Goal: Complete application form: Complete application form

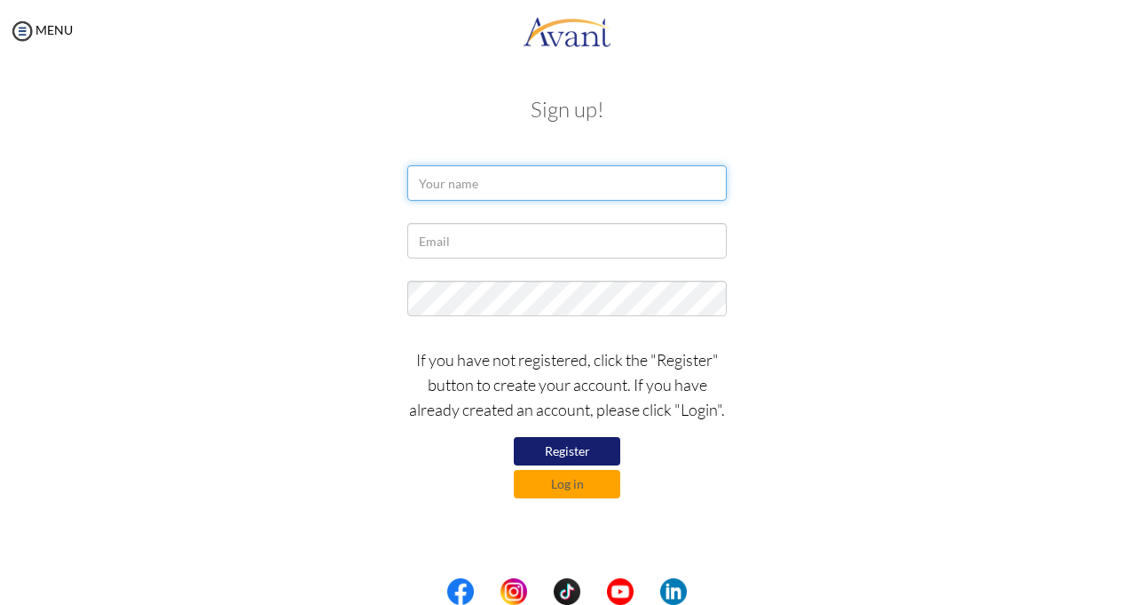
click at [510, 196] on input "text" at bounding box center [567, 183] width 320 height 36
type input "r"
type input "ROZALIA NJERI MWANGI"
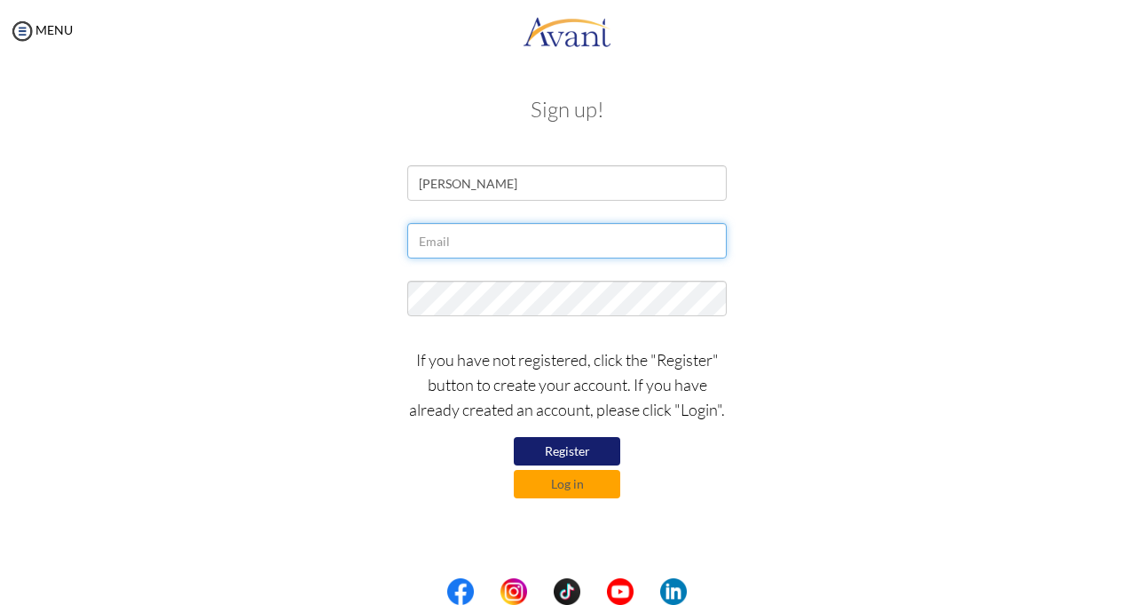
click at [523, 235] on input "text" at bounding box center [567, 241] width 320 height 36
type input "njerirozalia2020@gmail.com"
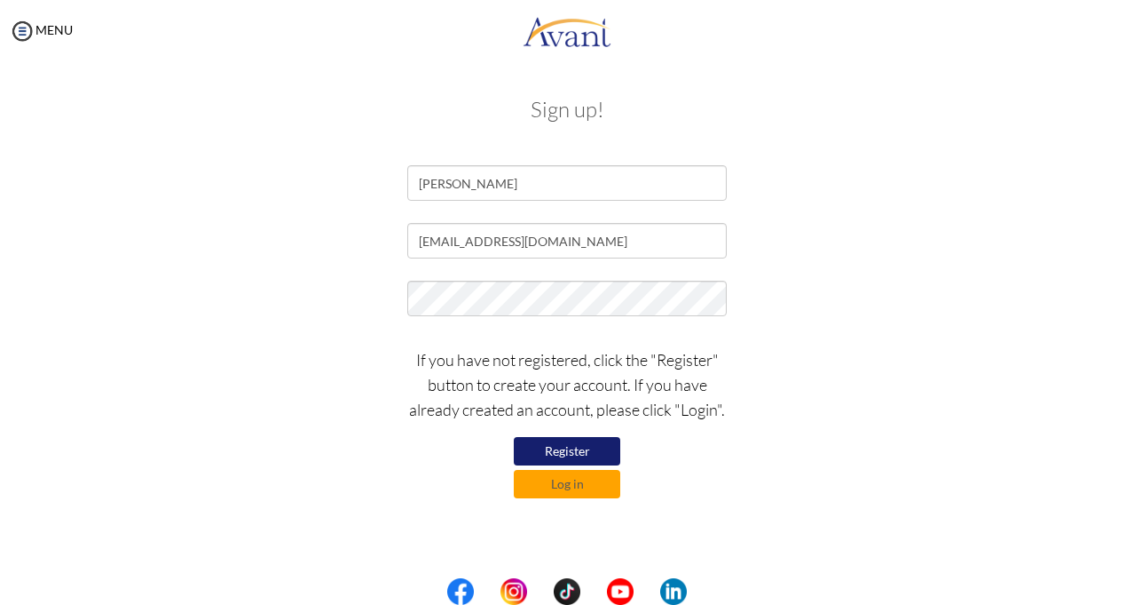
click at [558, 454] on button "Register" at bounding box center [567, 451] width 107 height 28
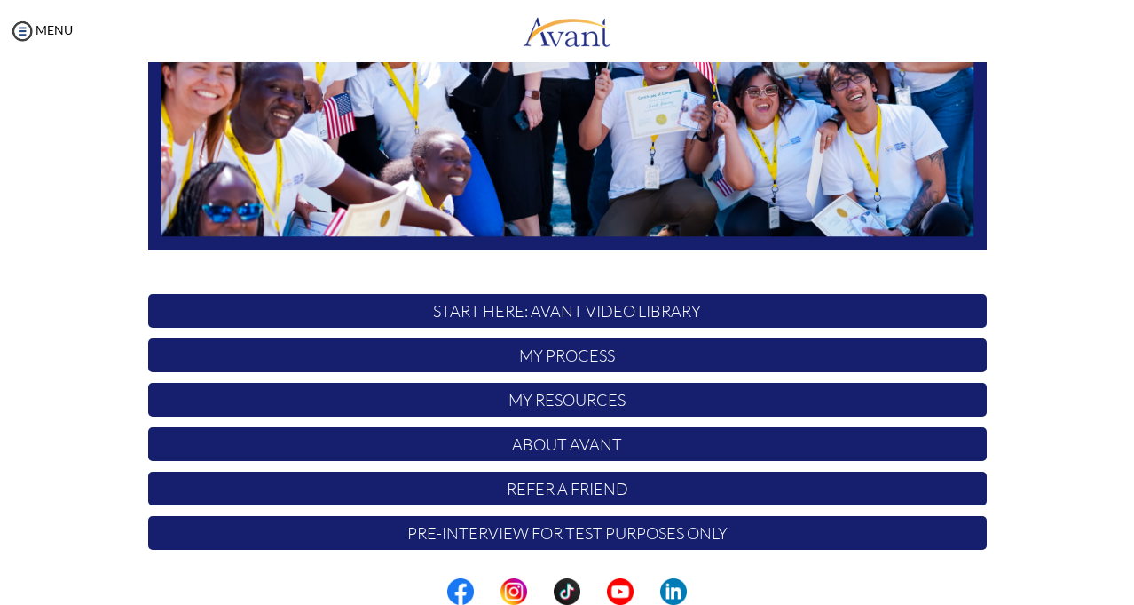
scroll to position [293, 0]
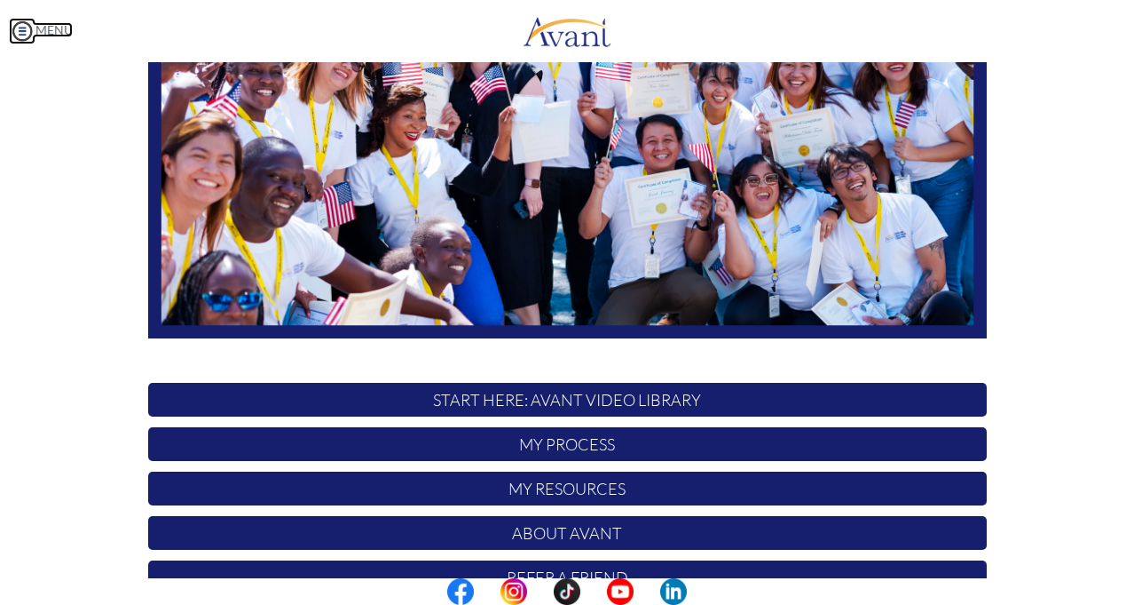
click at [36, 31] on link "MENU" at bounding box center [41, 29] width 64 height 15
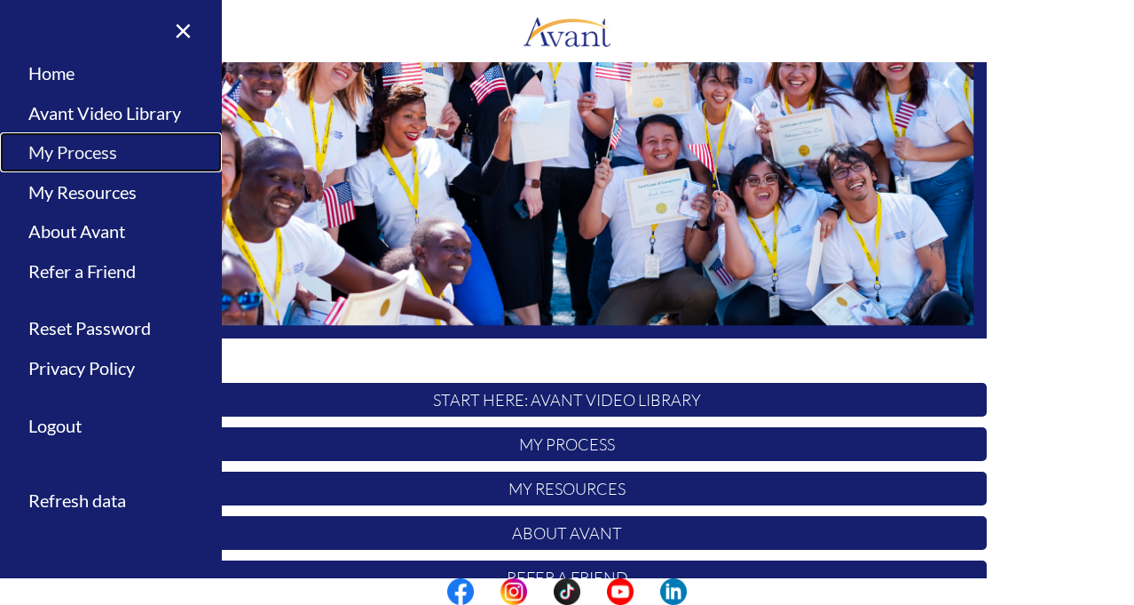
click at [79, 146] on link "My Process" at bounding box center [111, 152] width 222 height 40
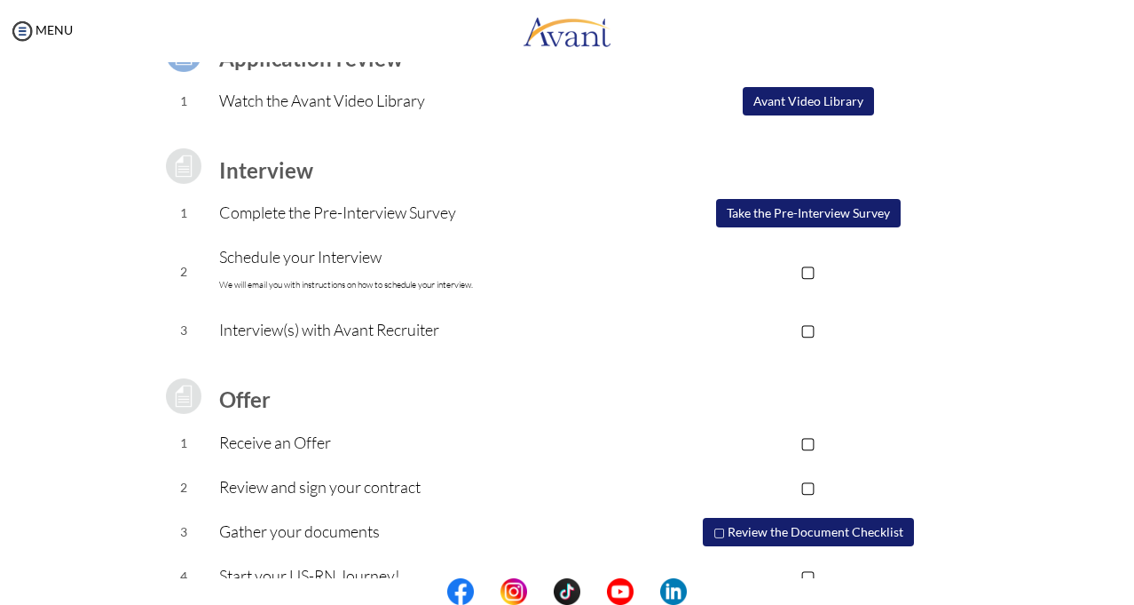
scroll to position [178, 0]
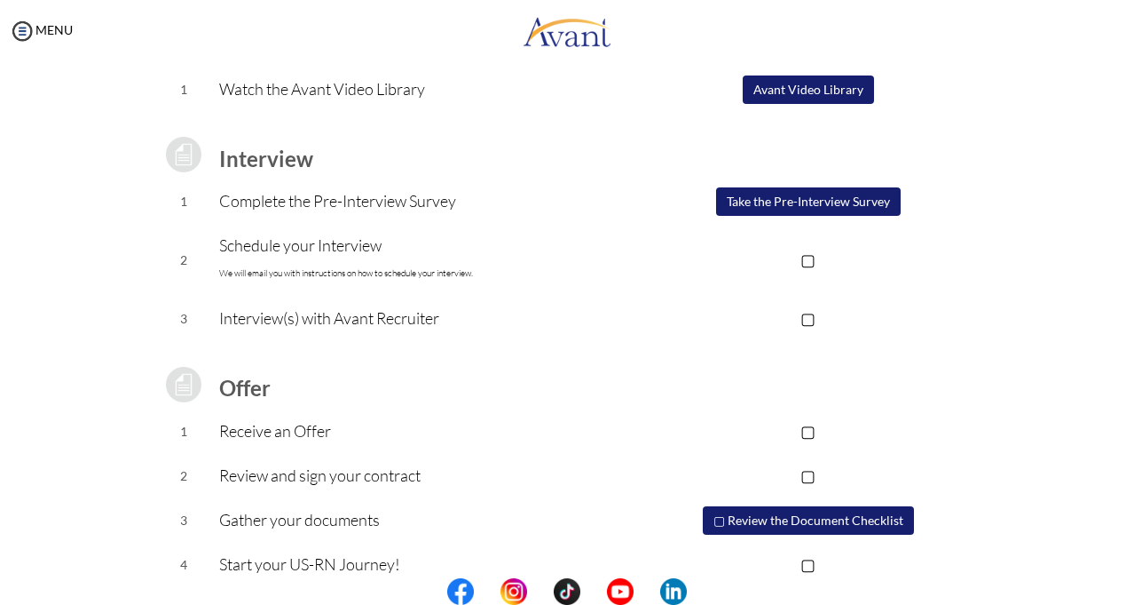
click at [815, 91] on button "Avant Video Library" at bounding box center [808, 89] width 131 height 28
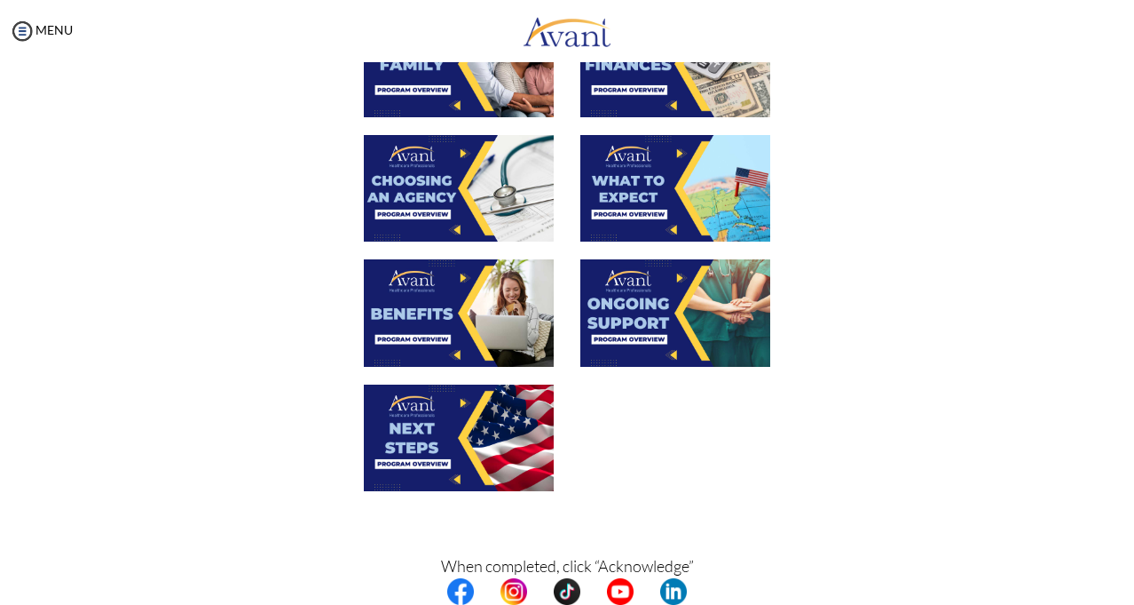
scroll to position [616, 0]
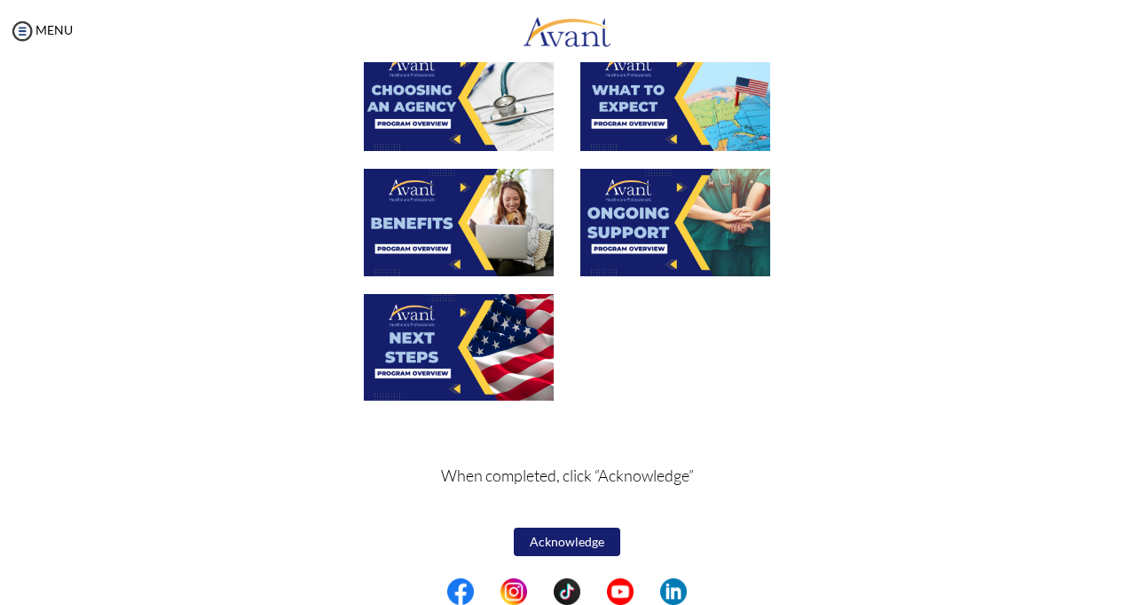
click at [576, 537] on button "Acknowledge" at bounding box center [567, 541] width 107 height 28
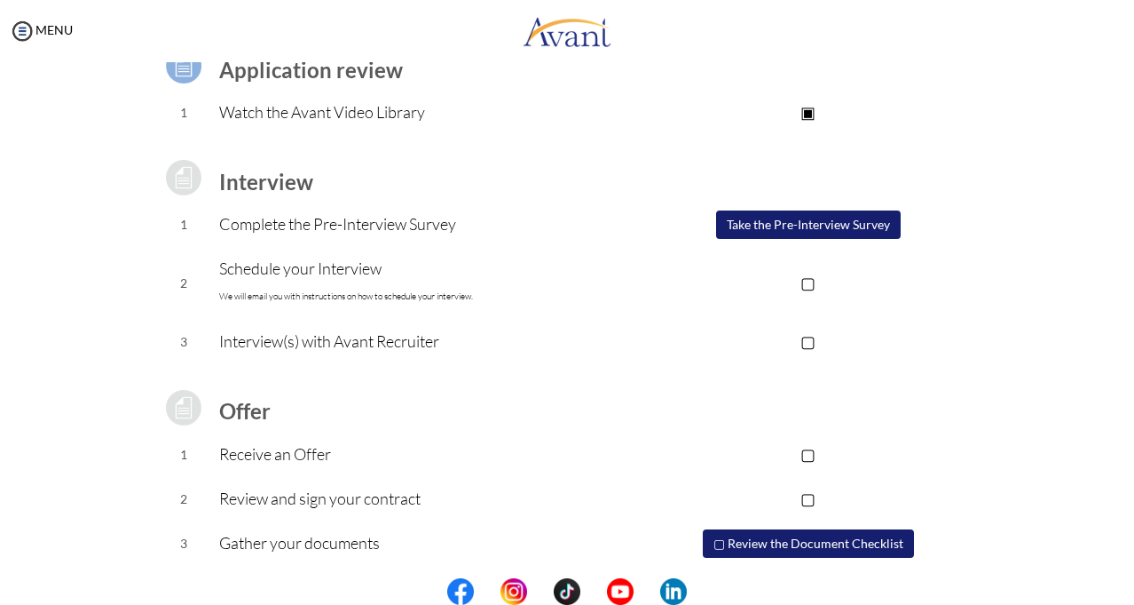
scroll to position [178, 0]
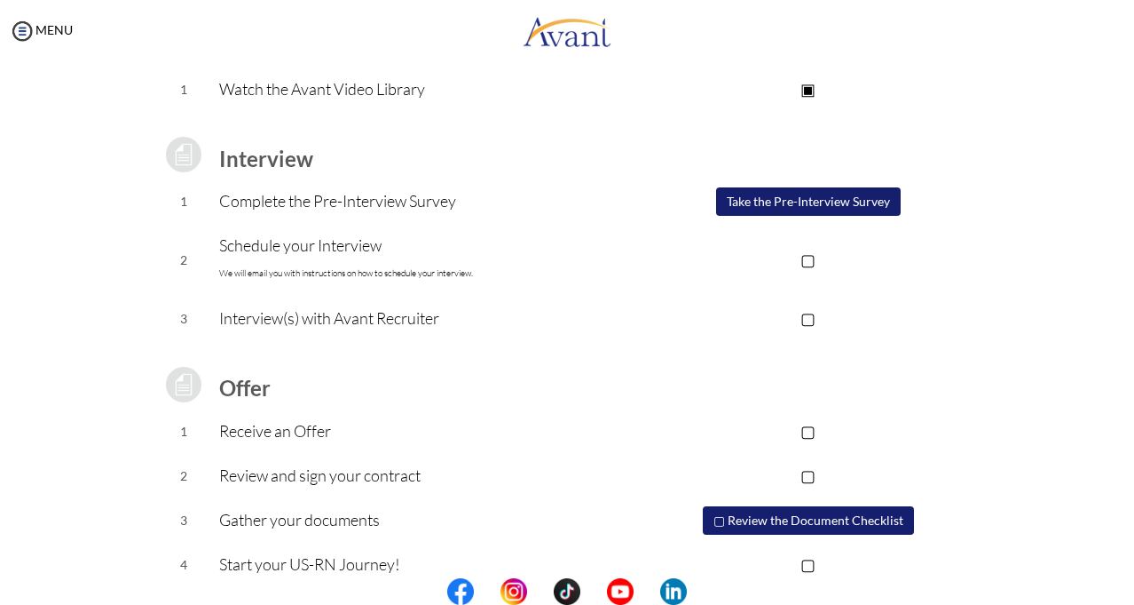
click at [863, 201] on button "Take the Pre-Interview Survey" at bounding box center [808, 201] width 185 height 28
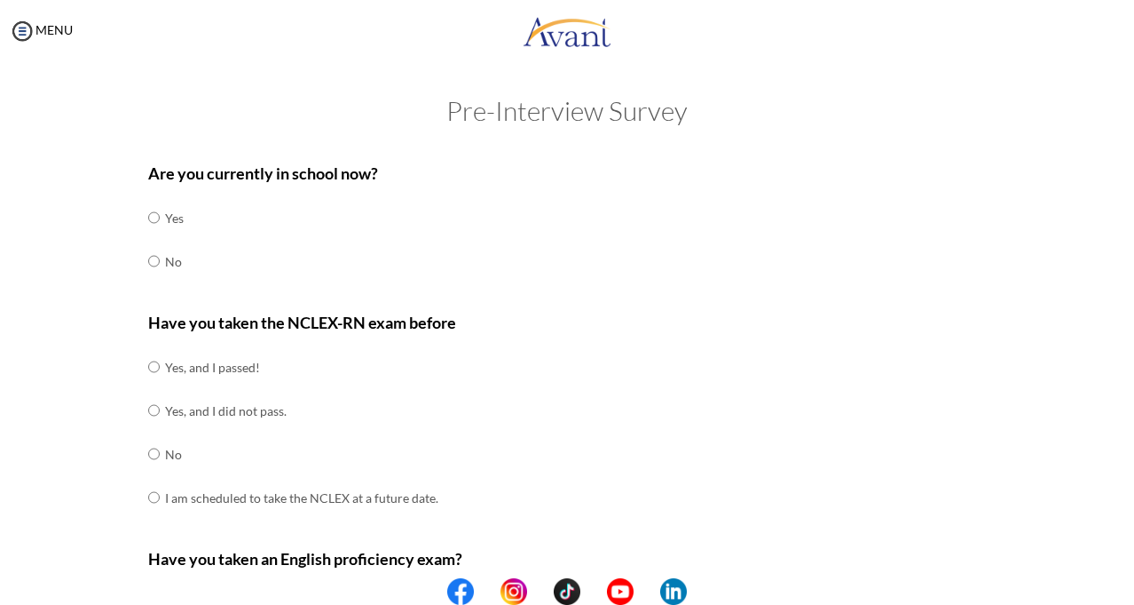
scroll to position [0, 0]
click at [148, 261] on input "radio" at bounding box center [154, 263] width 12 height 36
radio input "true"
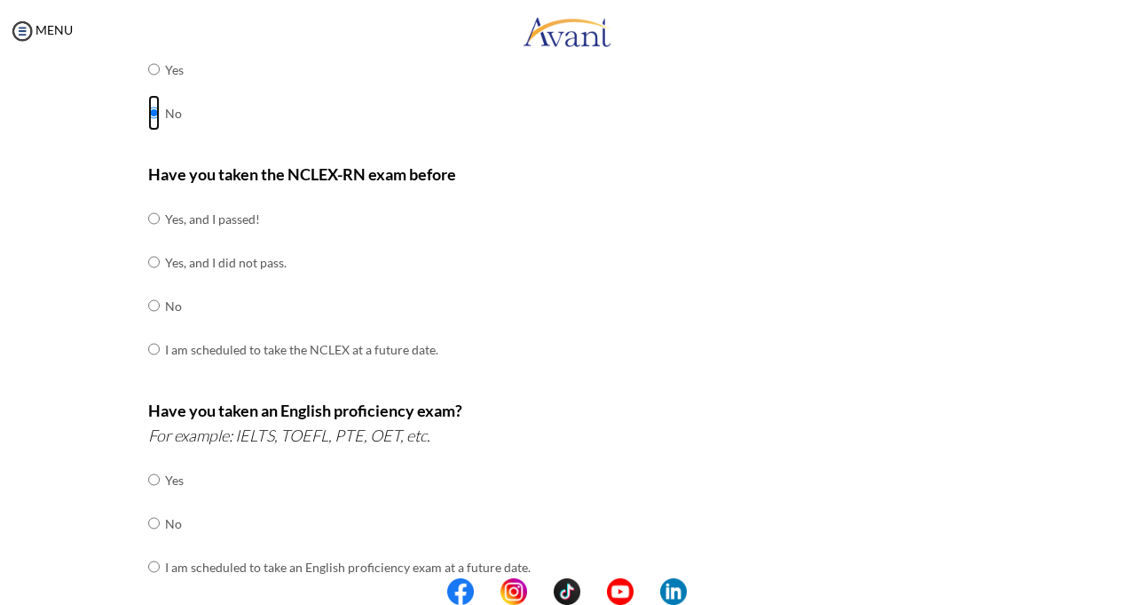
scroll to position [178, 0]
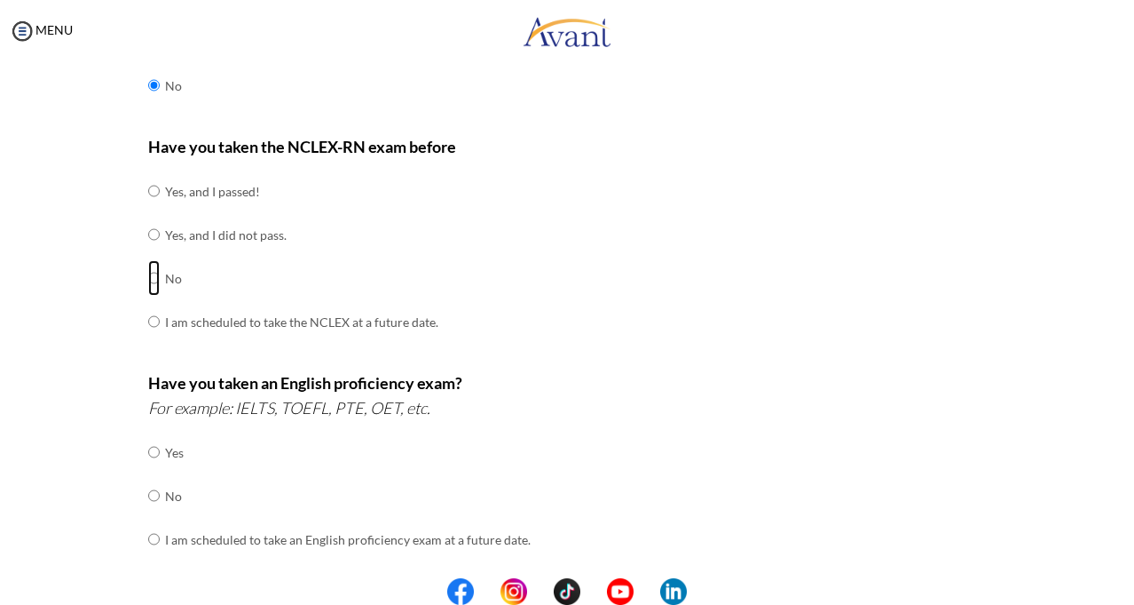
click at [148, 276] on input "radio" at bounding box center [154, 278] width 12 height 36
radio input "true"
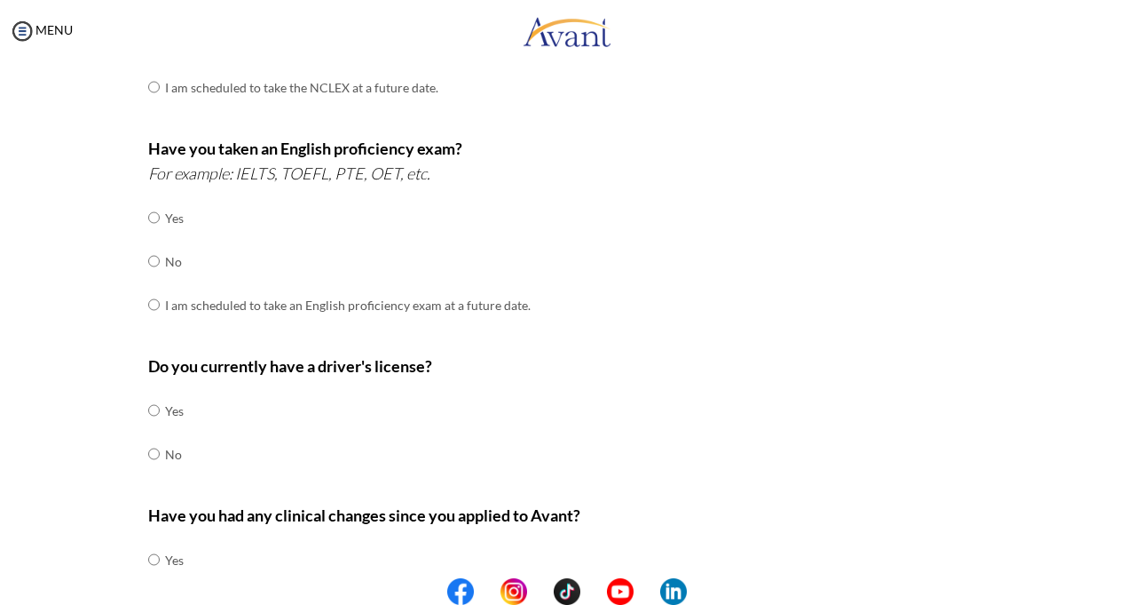
scroll to position [443, 0]
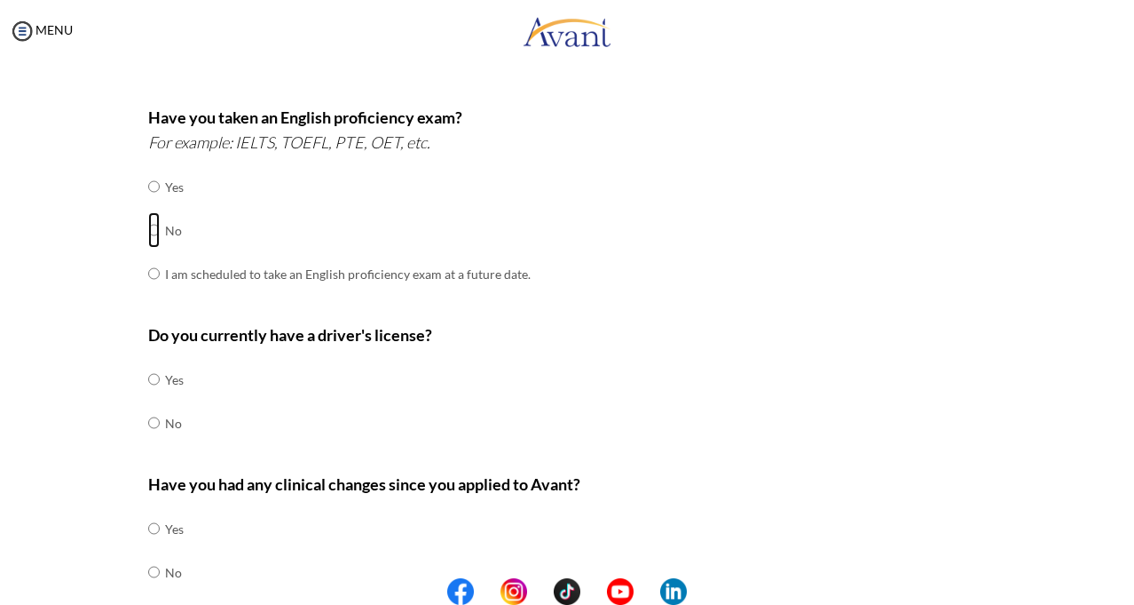
click at [150, 228] on input "radio" at bounding box center [154, 230] width 12 height 36
radio input "true"
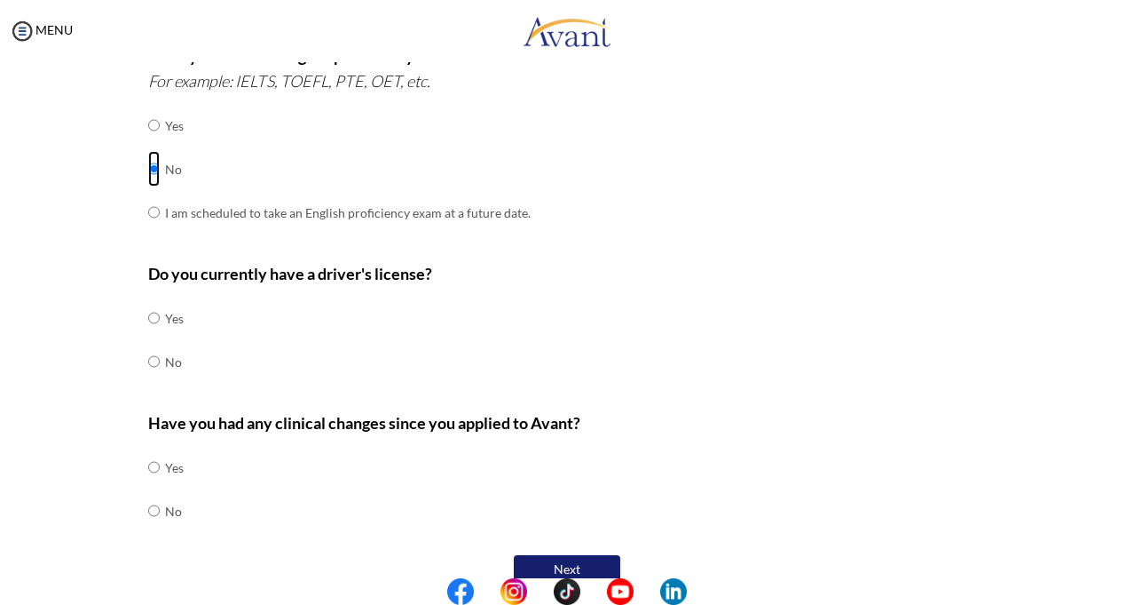
scroll to position [532, 0]
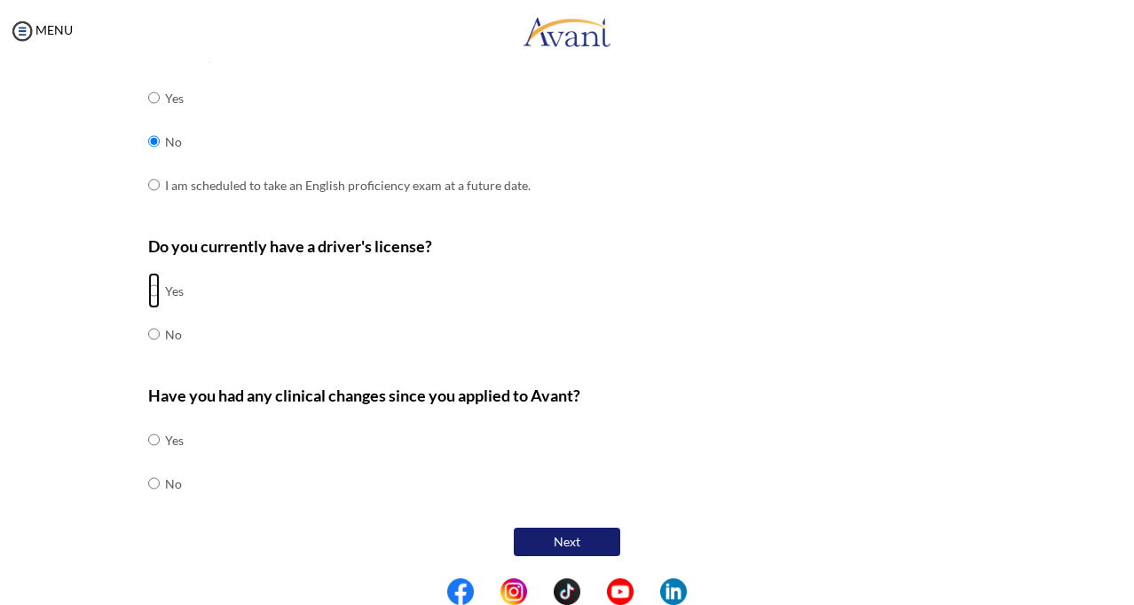
click at [148, 289] on input "radio" at bounding box center [154, 291] width 12 height 36
radio input "true"
click at [148, 481] on input "radio" at bounding box center [154, 483] width 12 height 36
radio input "true"
click at [581, 536] on button "Next" at bounding box center [567, 541] width 107 height 28
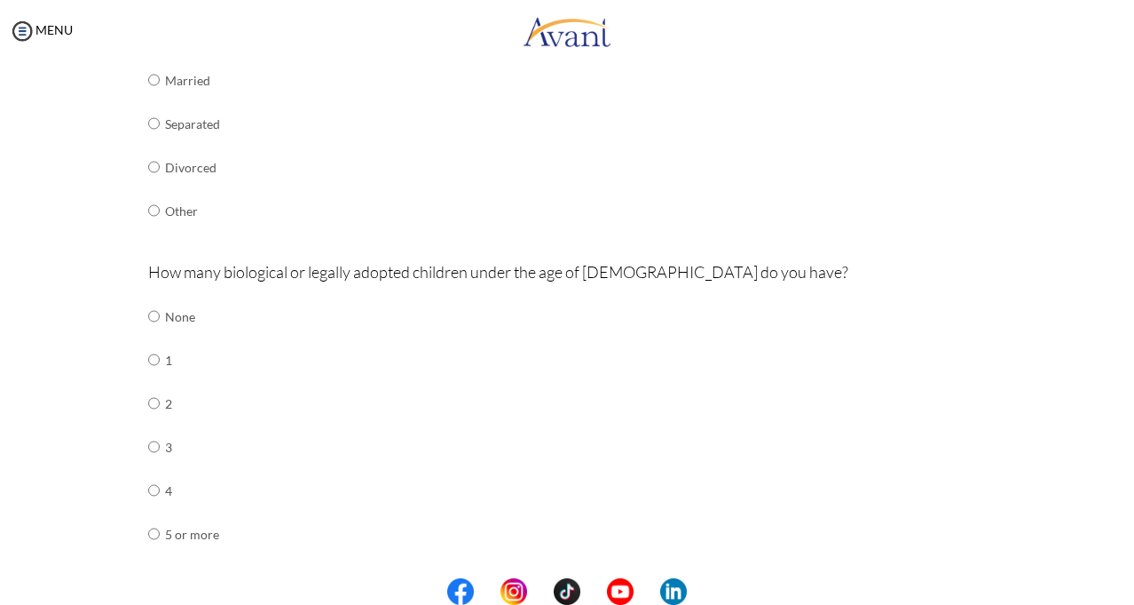
scroll to position [479, 0]
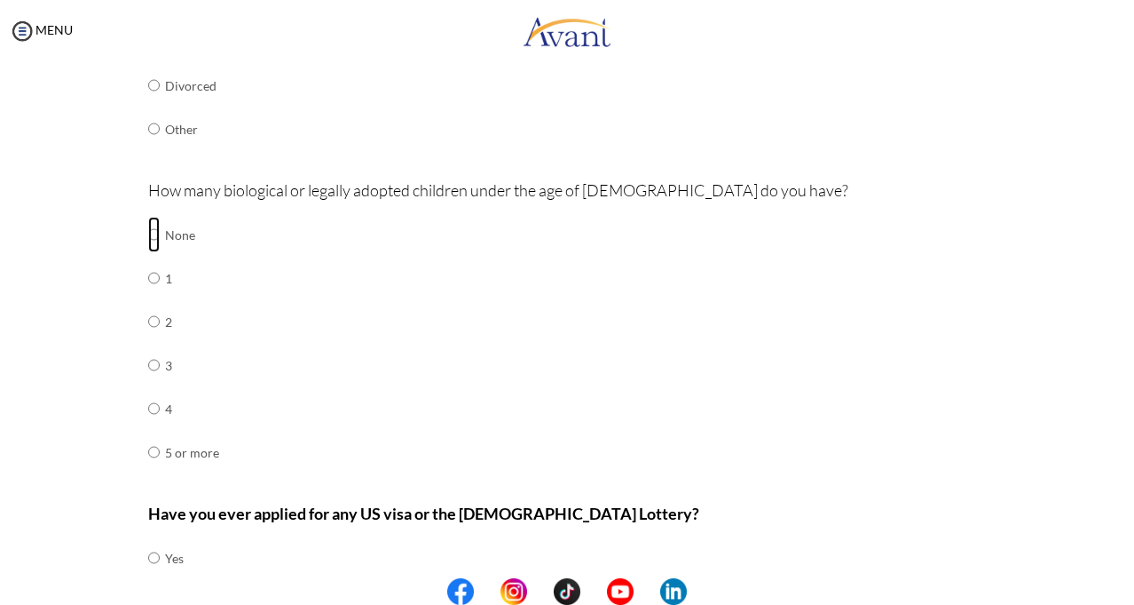
click at [148, 230] on input "radio" at bounding box center [154, 235] width 12 height 36
radio input "true"
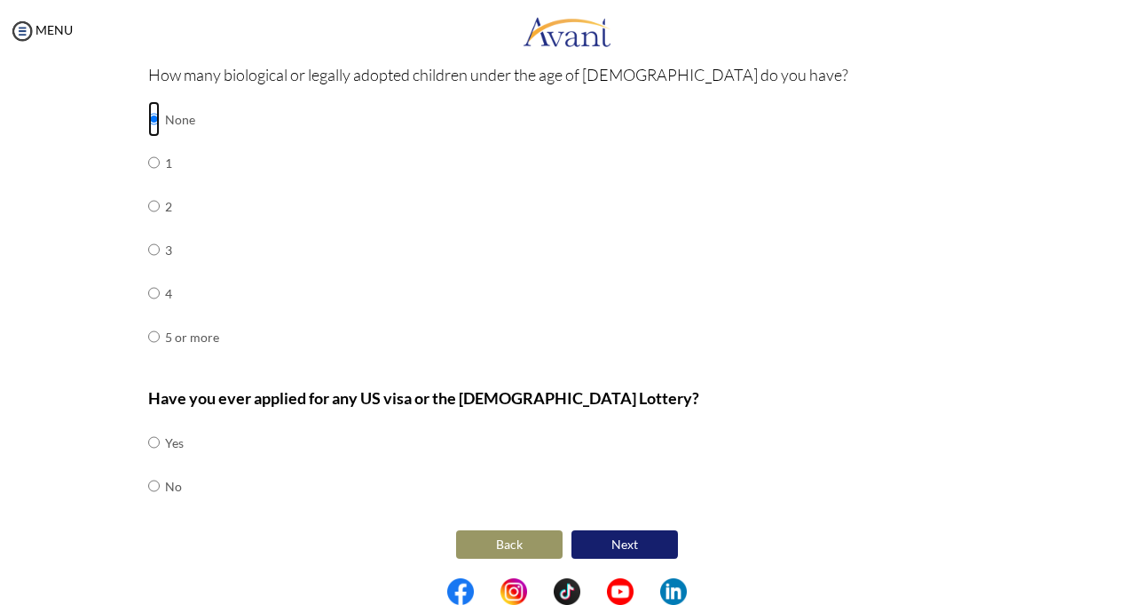
scroll to position [597, 0]
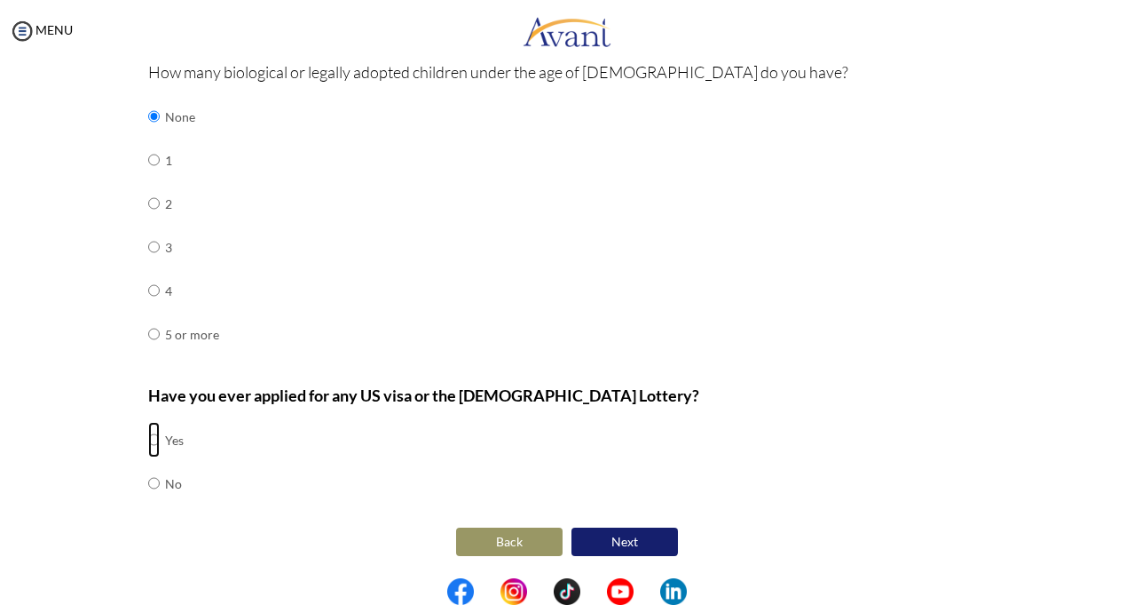
click at [148, 439] on input "radio" at bounding box center [154, 440] width 12 height 36
radio input "true"
click at [600, 541] on button "Next" at bounding box center [625, 541] width 107 height 28
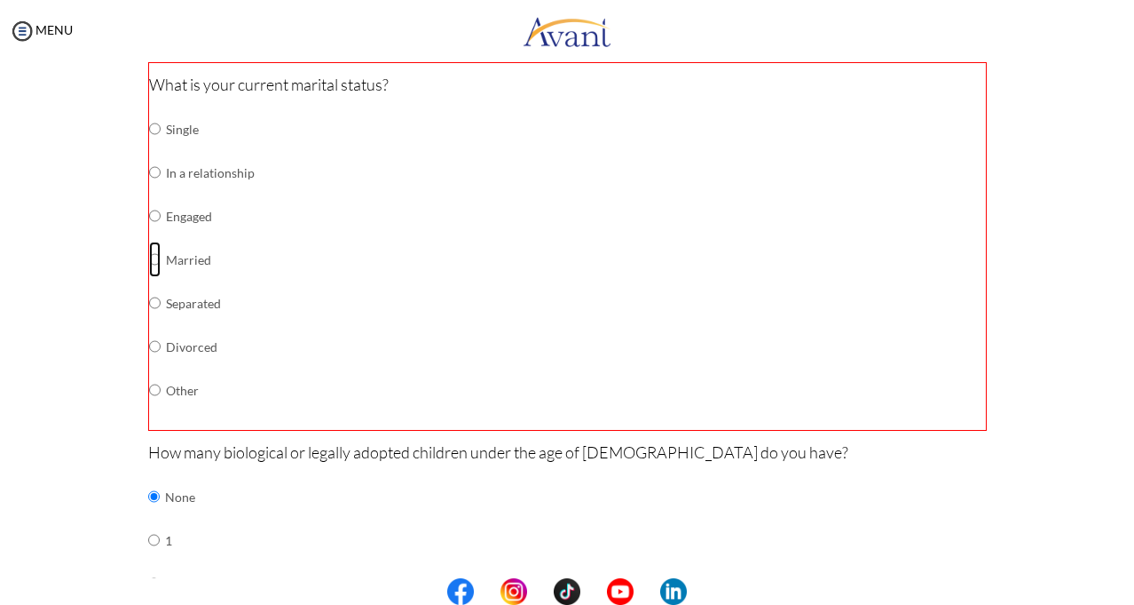
click at [149, 254] on input "radio" at bounding box center [155, 259] width 12 height 36
radio input "true"
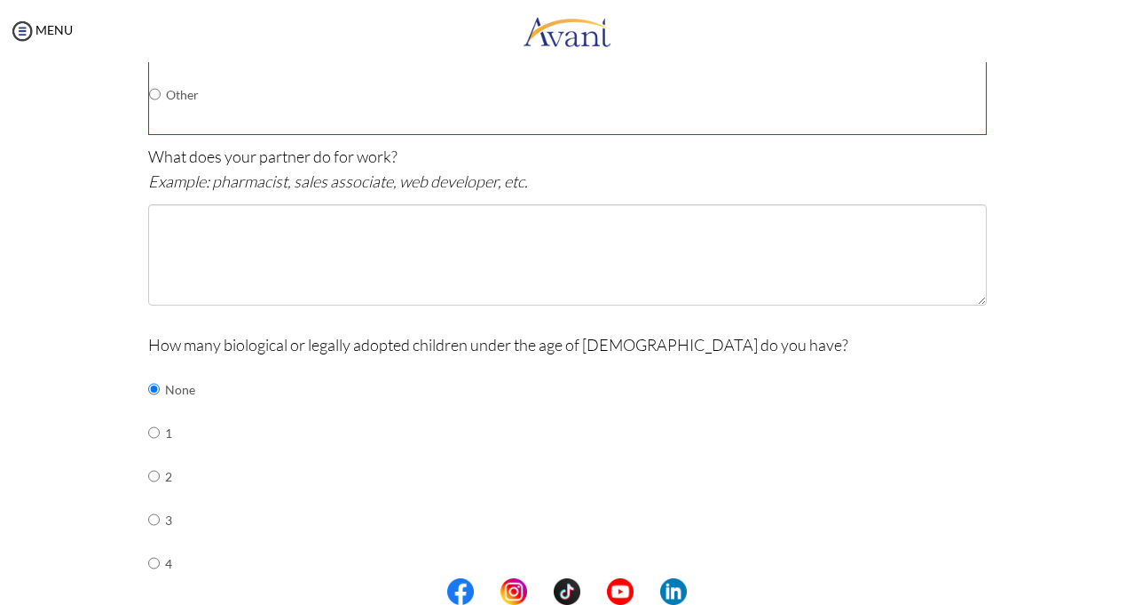
scroll to position [344, 0]
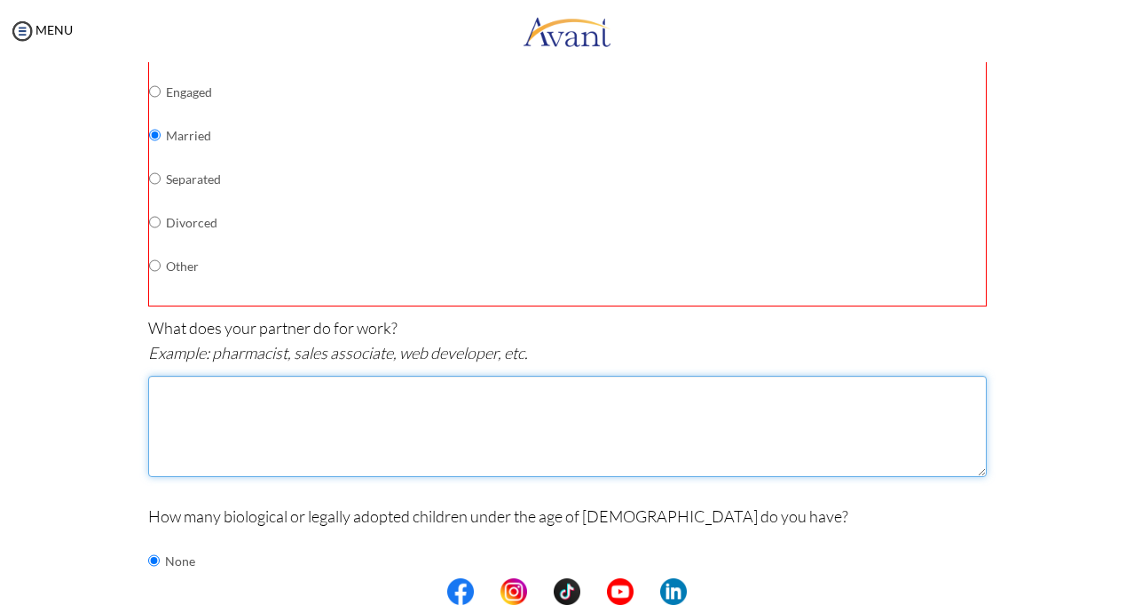
click at [296, 387] on textarea at bounding box center [567, 425] width 839 height 101
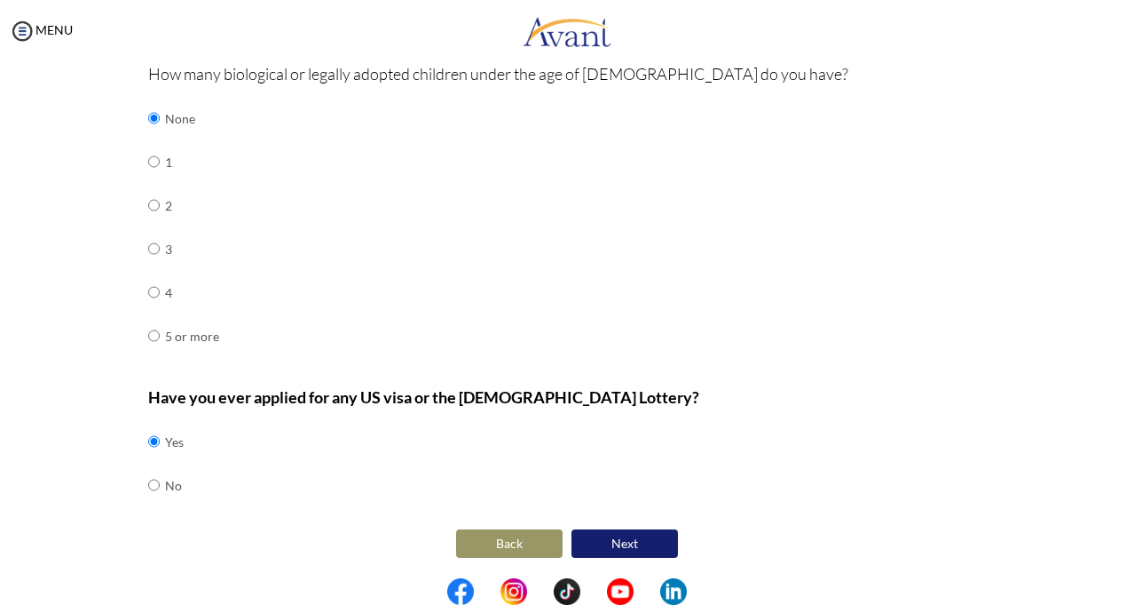
scroll to position [787, 0]
type textarea "sales associate."
click at [630, 543] on button "Next" at bounding box center [625, 541] width 107 height 28
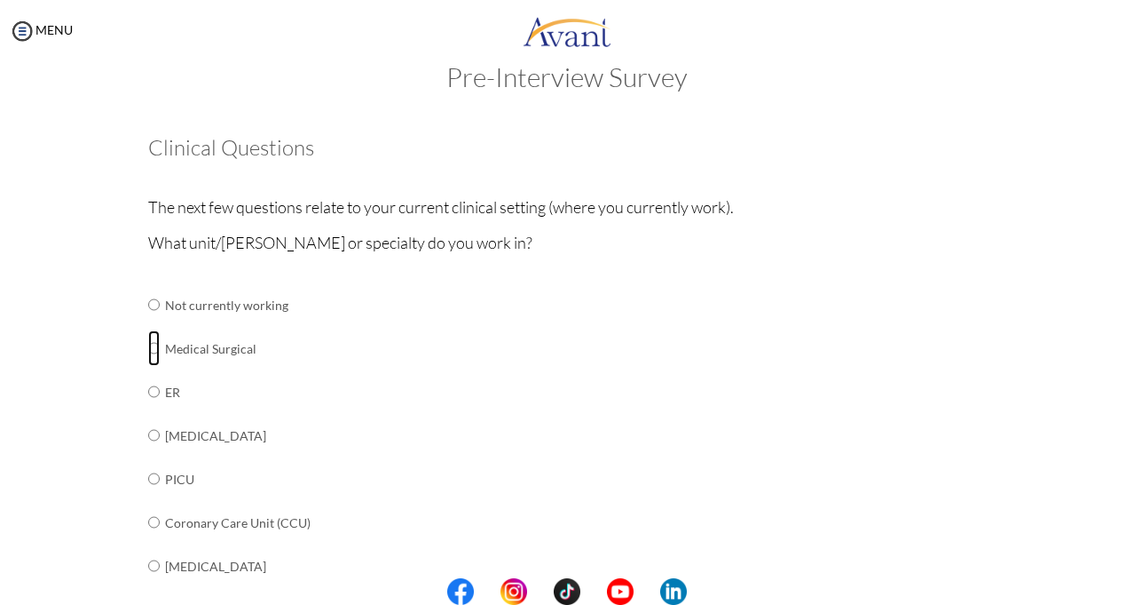
click at [148, 347] on input "radio" at bounding box center [154, 348] width 12 height 36
radio input "true"
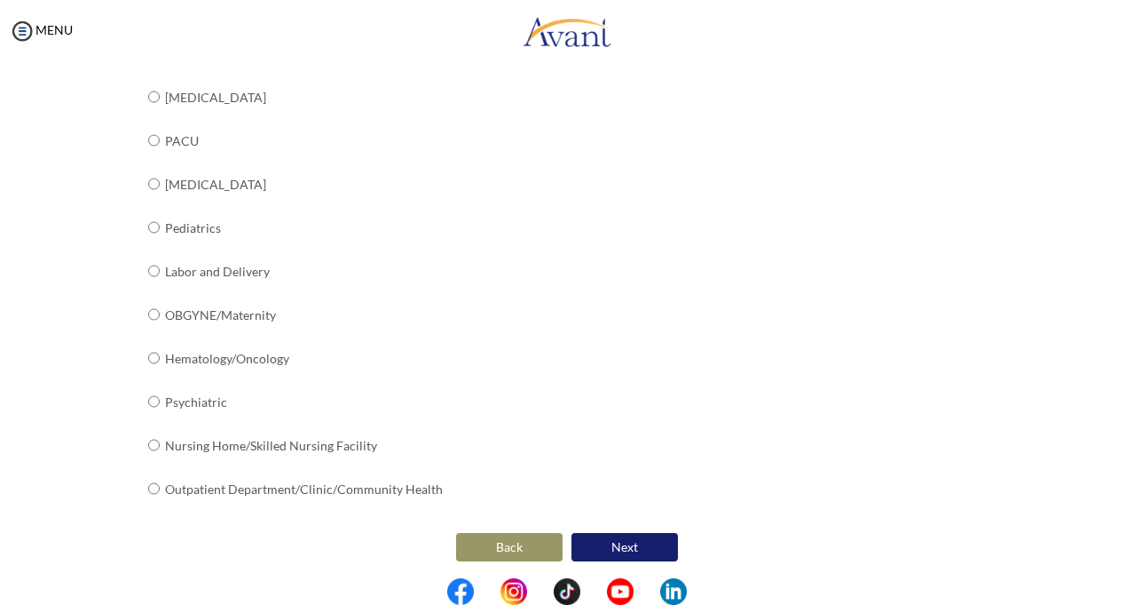
scroll to position [684, 0]
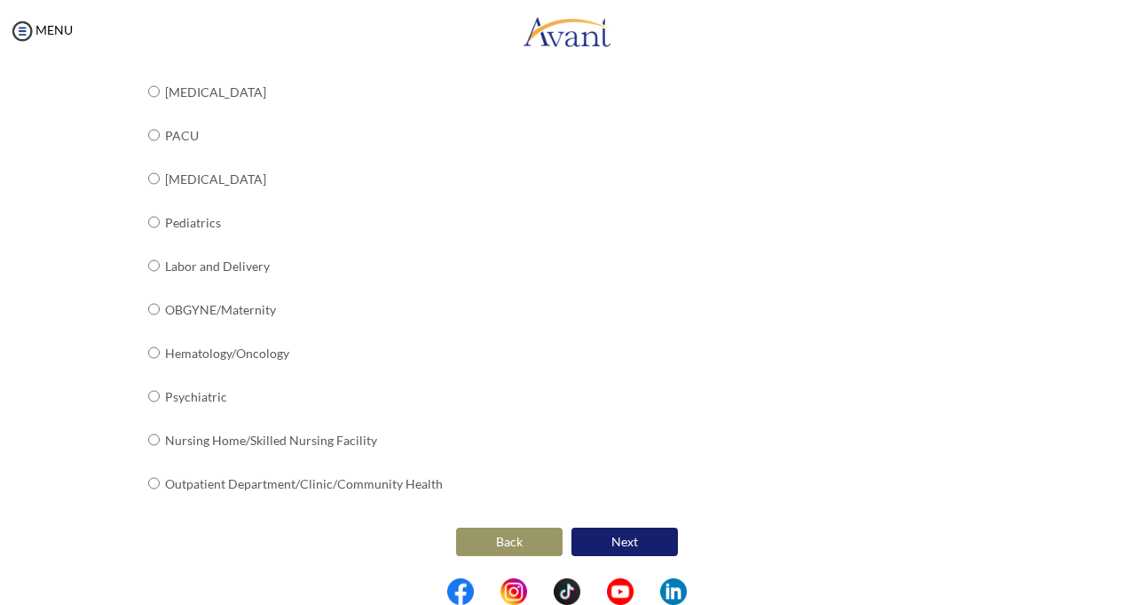
click at [639, 532] on button "Next" at bounding box center [625, 541] width 107 height 28
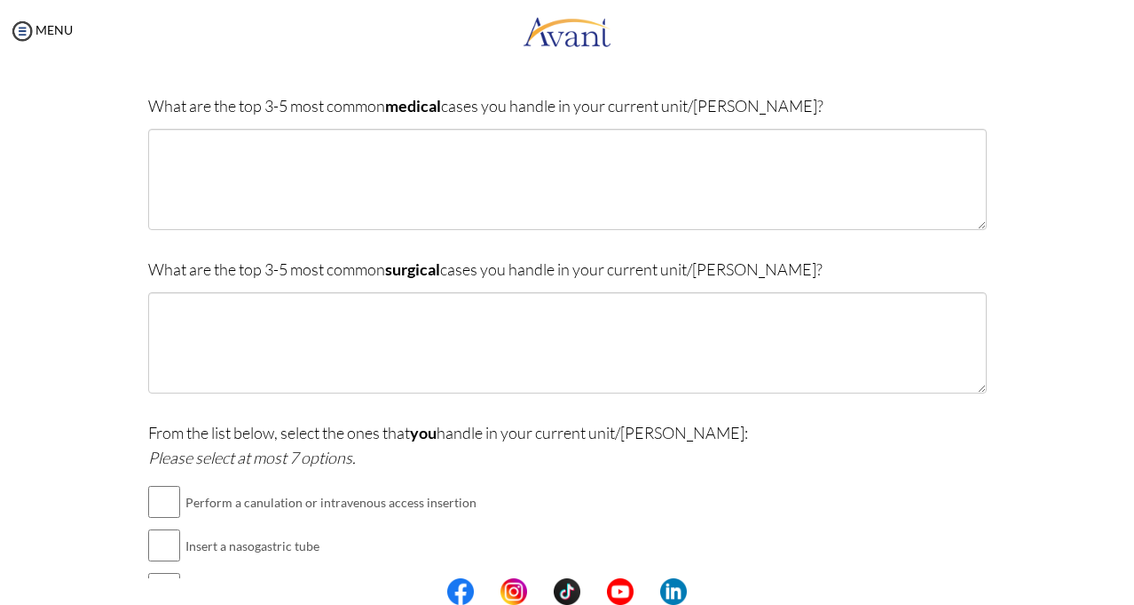
scroll to position [36, 0]
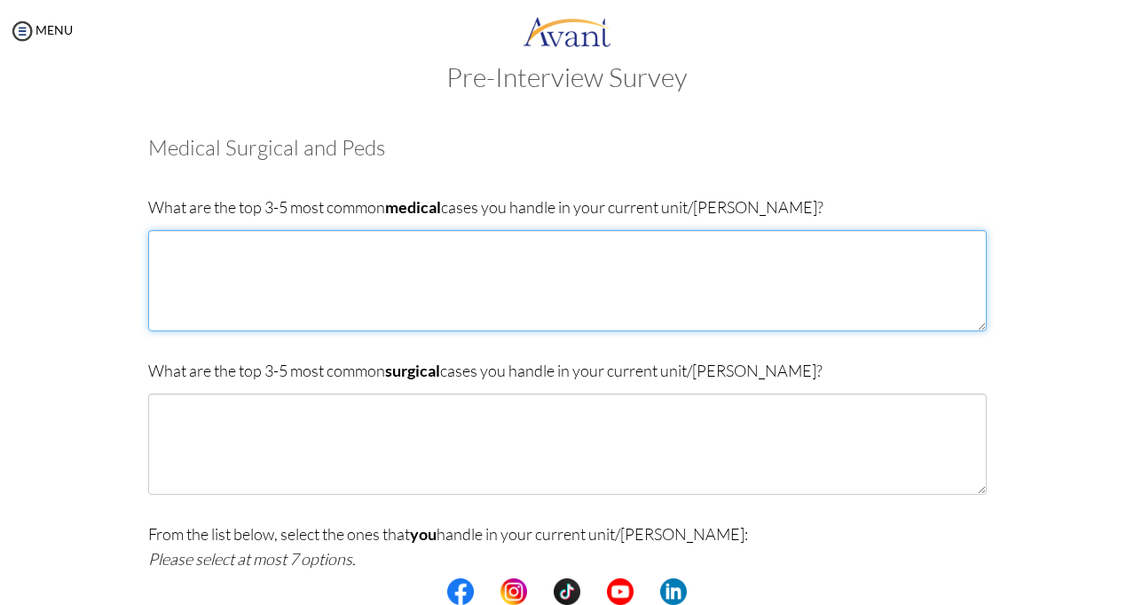
click at [432, 314] on textarea at bounding box center [567, 280] width 839 height 101
click at [161, 262] on textarea "[MEDICAL_DATA]. [MEDICAL_DATA]" at bounding box center [567, 280] width 839 height 101
drag, startPoint x: 229, startPoint y: 264, endPoint x: 232, endPoint y: 289, distance: 25.9
click at [229, 269] on textarea "[MEDICAL_DATA]. [MEDICAL_DATA]" at bounding box center [567, 280] width 839 height 101
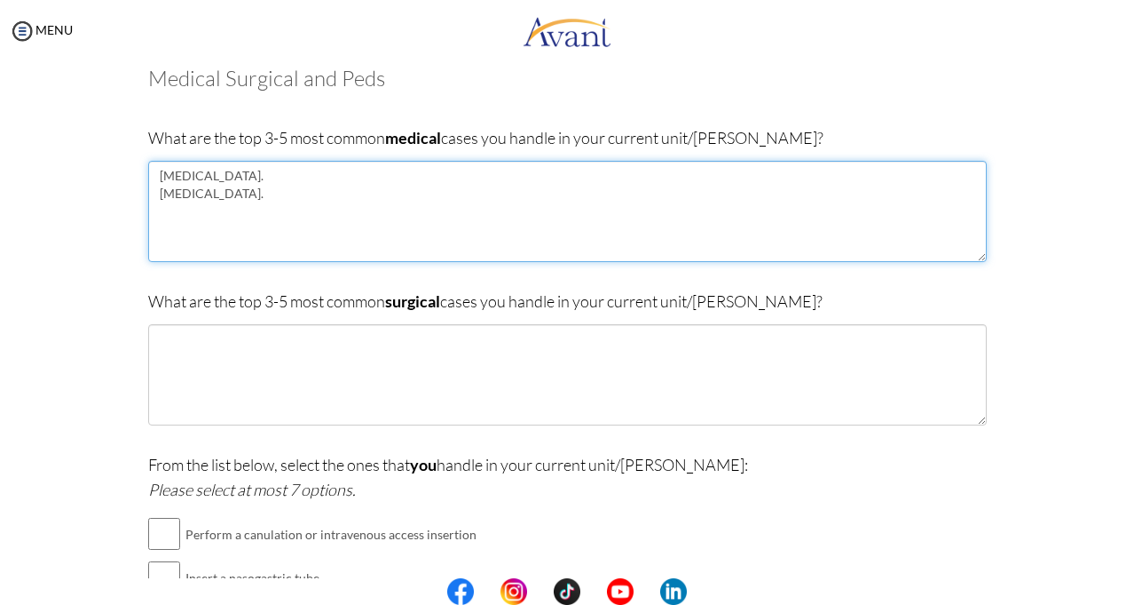
scroll to position [124, 0]
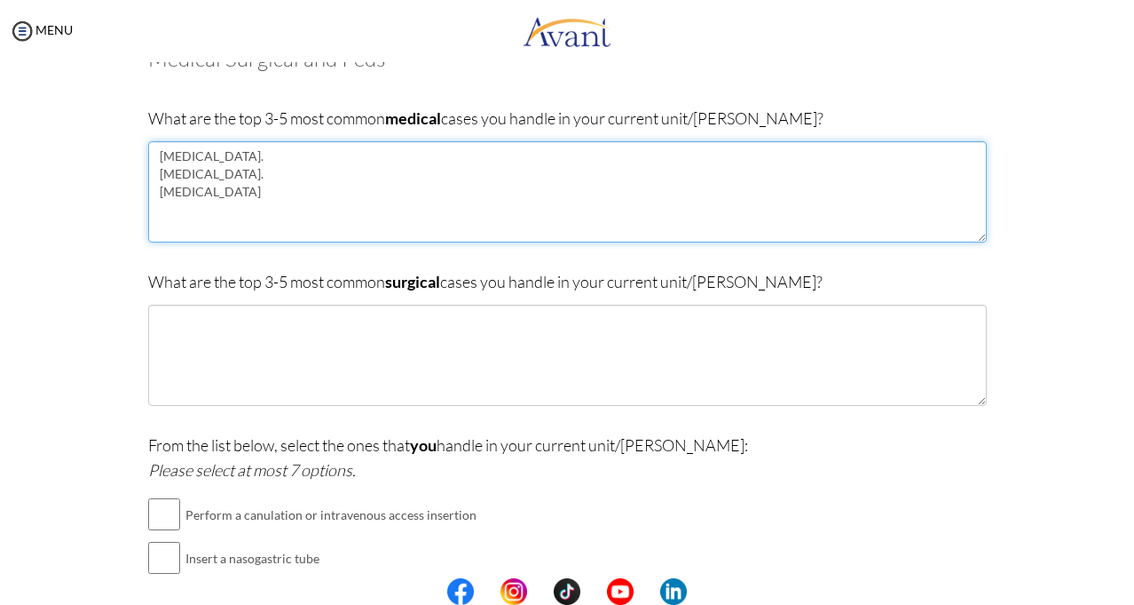
click at [149, 229] on textarea "[MEDICAL_DATA]. [MEDICAL_DATA]. [MEDICAL_DATA]" at bounding box center [567, 191] width 839 height 101
click at [218, 192] on textarea "[MEDICAL_DATA]. [MEDICAL_DATA]. [MEDICAL_DATA]" at bounding box center [567, 191] width 839 height 101
type textarea "[MEDICAL_DATA]. [MEDICAL_DATA]. [MEDICAL_DATA] [MEDICAL_DATA]."
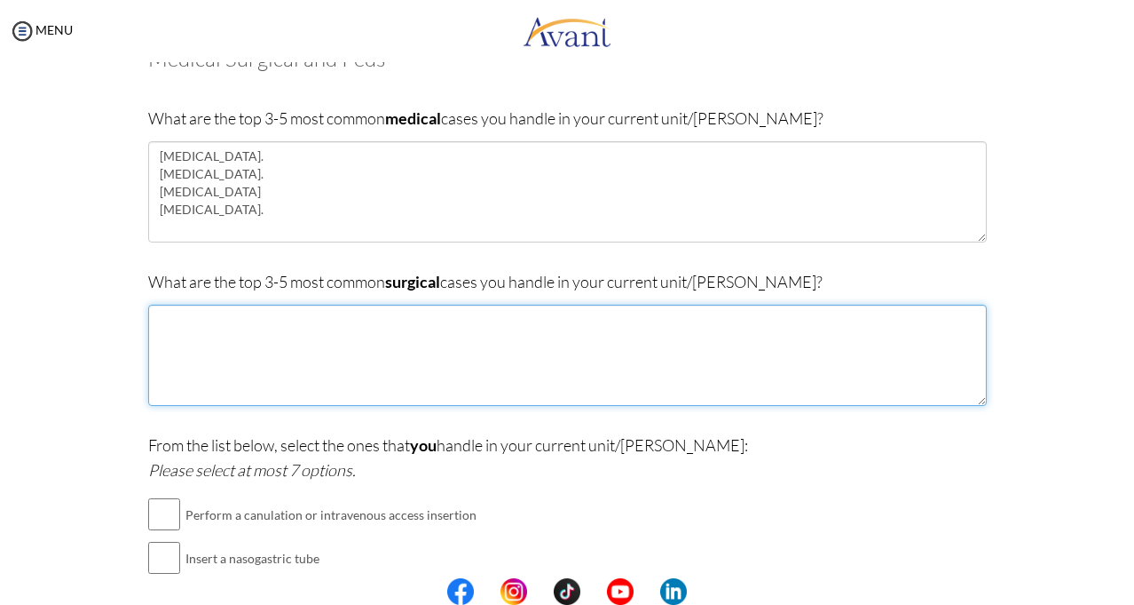
click at [186, 312] on textarea at bounding box center [567, 354] width 839 height 101
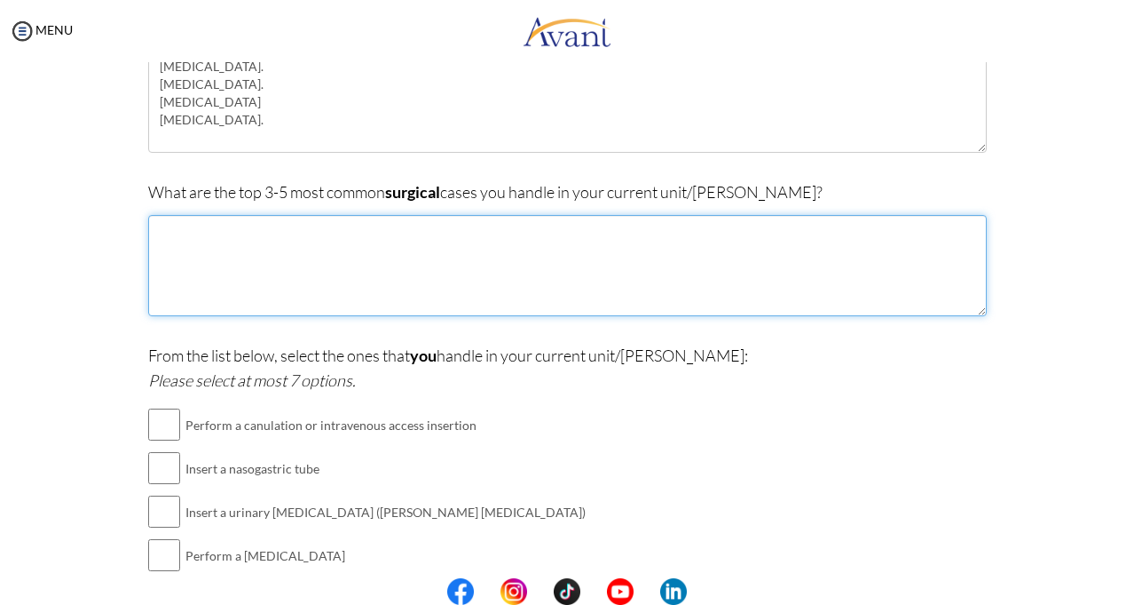
scroll to position [213, 0]
click at [197, 241] on textarea at bounding box center [567, 266] width 839 height 101
type textarea "h"
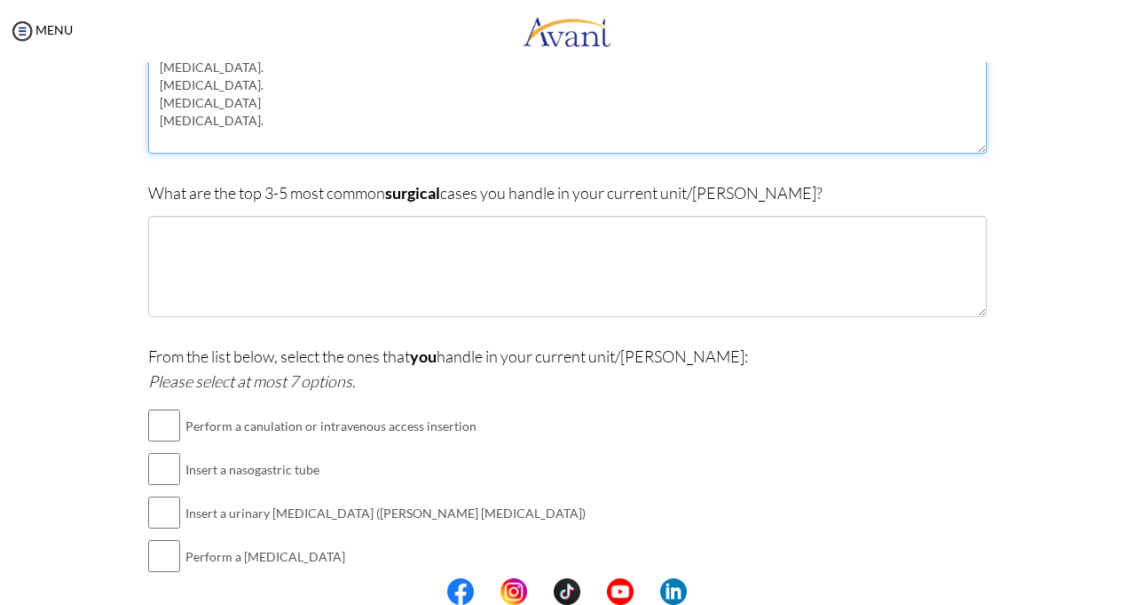
click at [174, 144] on textarea "[MEDICAL_DATA]. [MEDICAL_DATA]. [MEDICAL_DATA] [MEDICAL_DATA]." at bounding box center [567, 102] width 839 height 101
type textarea "[MEDICAL_DATA]. [MEDICAL_DATA]. [MEDICAL_DATA] [MEDICAL_DATA]. [GEOGRAPHIC_DATA]"
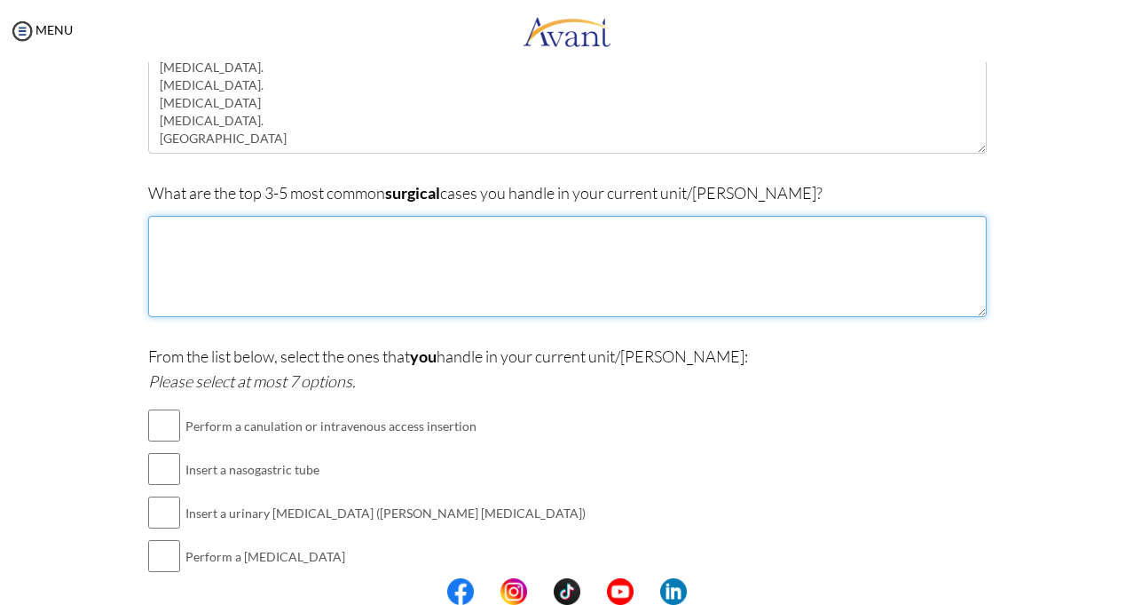
click at [168, 225] on textarea at bounding box center [567, 266] width 839 height 101
click at [166, 222] on textarea "Haemorroids." at bounding box center [567, 266] width 839 height 101
click at [231, 240] on textarea "Hemorrhoid's." at bounding box center [567, 266] width 839 height 101
click at [300, 307] on textarea "Hemorrhoid's. [MEDICAL_DATA] [MEDICAL_DATA]. Hernias Gyenacological cases e.g f…" at bounding box center [567, 266] width 839 height 101
click at [209, 296] on textarea "Hemorrhoid's. [MEDICAL_DATA] [MEDICAL_DATA]. Hernias Gyenacological cases e.g […" at bounding box center [567, 266] width 839 height 101
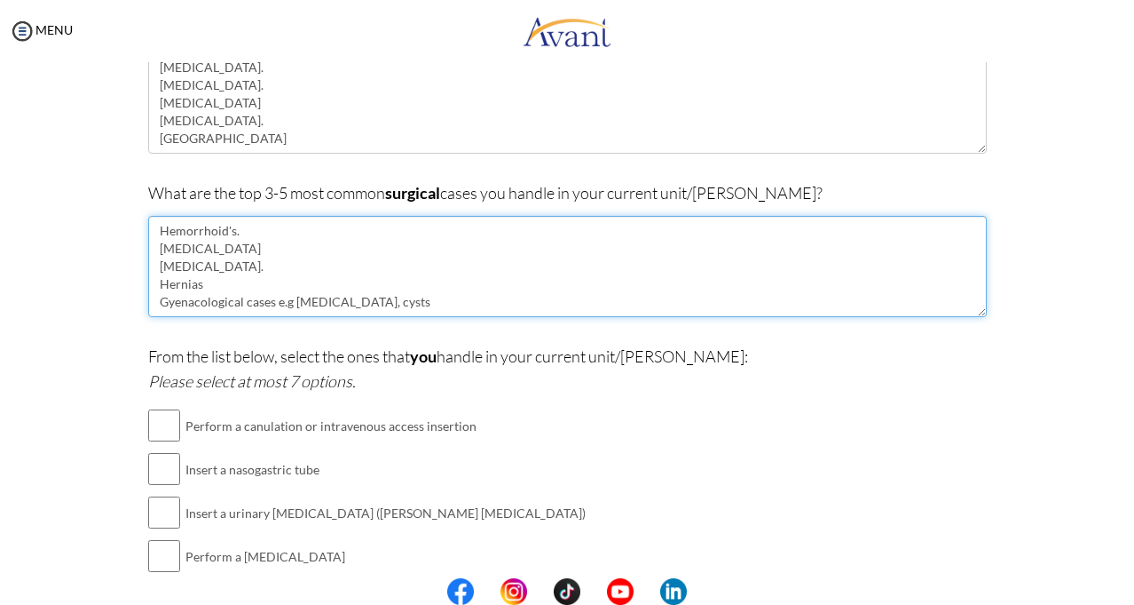
drag, startPoint x: 209, startPoint y: 296, endPoint x: 186, endPoint y: 310, distance: 27.1
click at [186, 310] on textarea "Hemorrhoid's. [MEDICAL_DATA] [MEDICAL_DATA]. Hernias Gyenacological cases e.g […" at bounding box center [567, 266] width 839 height 101
click at [186, 308] on textarea "Hemorrhoid's. [MEDICAL_DATA] [MEDICAL_DATA]. Hernias Gyenacological cases e.g […" at bounding box center [567, 266] width 839 height 101
drag, startPoint x: 186, startPoint y: 308, endPoint x: 166, endPoint y: 301, distance: 20.8
click at [162, 299] on textarea "Hemorrhoid's. [MEDICAL_DATA] [MEDICAL_DATA]. Hernias Gyenacological cases e.g […" at bounding box center [567, 266] width 839 height 101
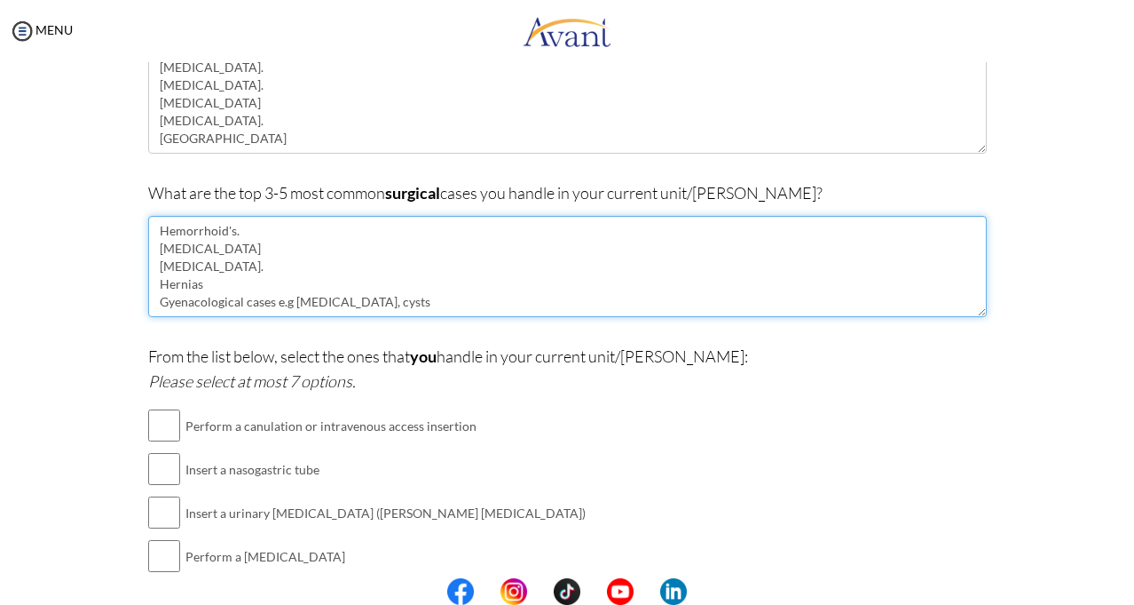
click at [172, 301] on textarea "Hemorrhoid's. [MEDICAL_DATA] [MEDICAL_DATA]. Hernias Gyenacological cases e.g […" at bounding box center [567, 266] width 839 height 101
drag, startPoint x: 172, startPoint y: 301, endPoint x: 533, endPoint y: 279, distance: 361.1
click at [534, 279] on textarea "Hemorrhoid's. [MEDICAL_DATA] [MEDICAL_DATA]. Hernias Gyenacological cases e.g […" at bounding box center [567, 266] width 839 height 101
click at [281, 302] on textarea "Hemorrhoid's. [MEDICAL_DATA] [MEDICAL_DATA]. Hernias Gyenacological cases e.g […" at bounding box center [567, 266] width 839 height 101
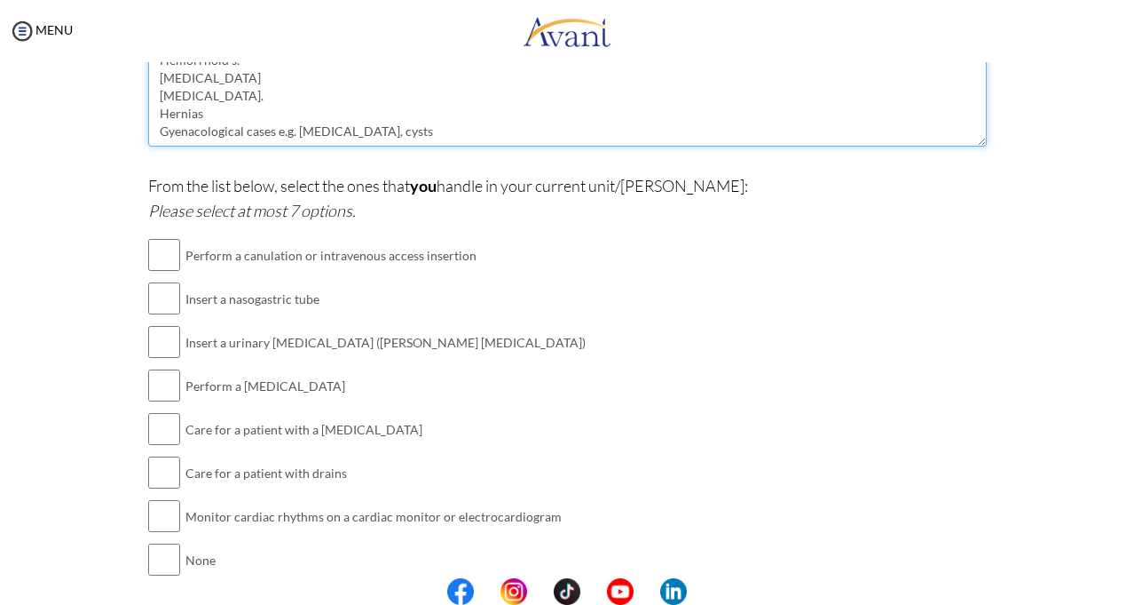
scroll to position [391, 0]
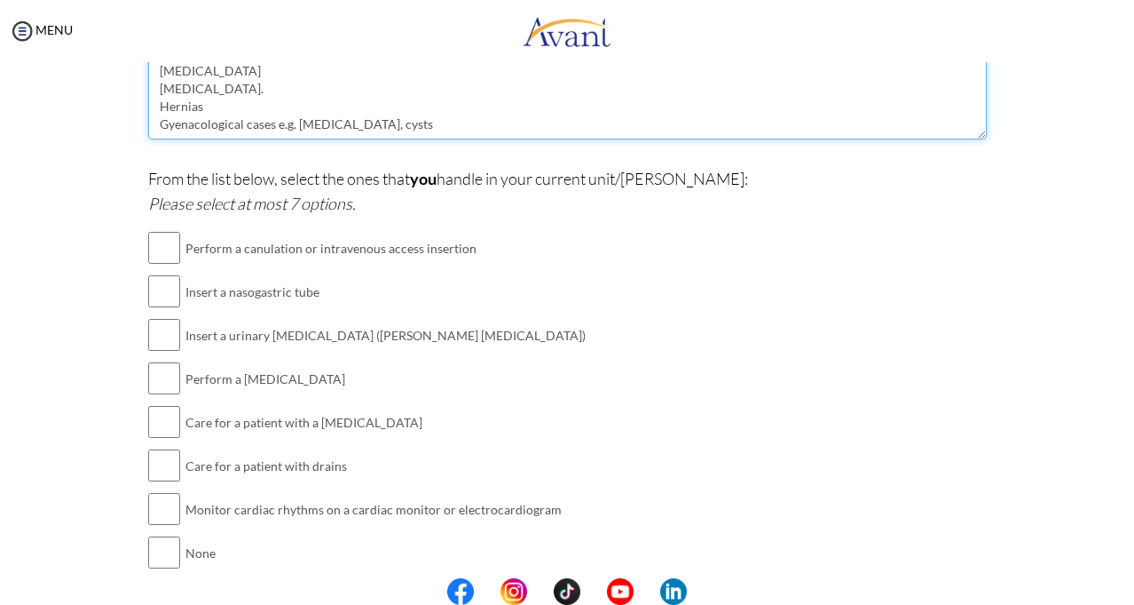
type textarea "Hemorrhoid's. [MEDICAL_DATA] [MEDICAL_DATA]. Hernias Gyenacological cases e.g. …"
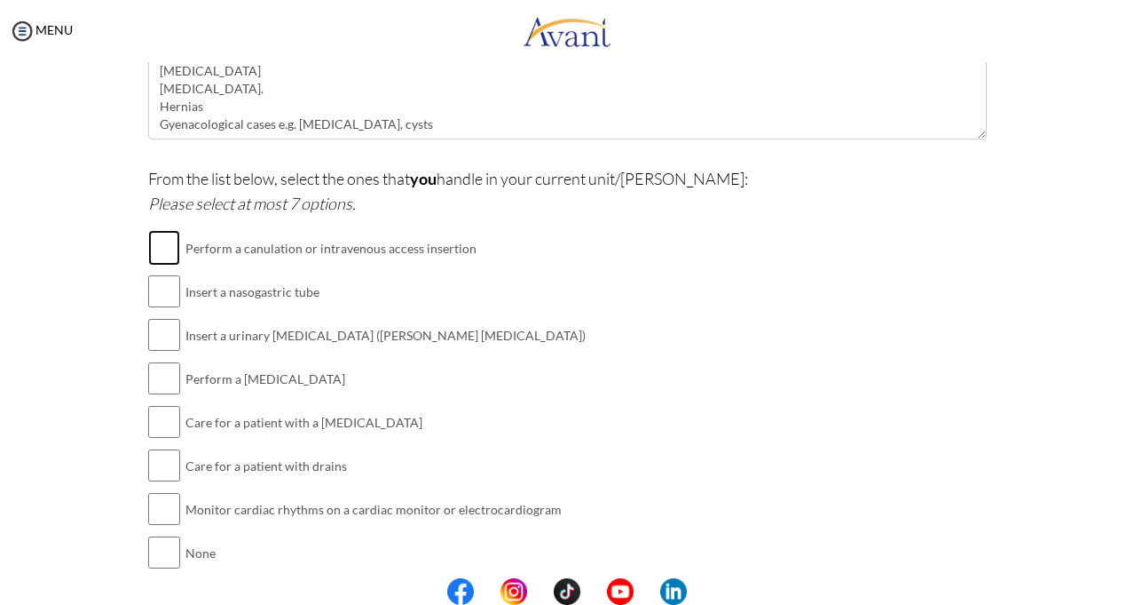
click at [164, 252] on input "checkbox" at bounding box center [164, 248] width 32 height 36
checkbox input "true"
click at [158, 295] on input "checkbox" at bounding box center [164, 291] width 32 height 36
checkbox input "true"
click at [157, 336] on input "checkbox" at bounding box center [164, 335] width 32 height 36
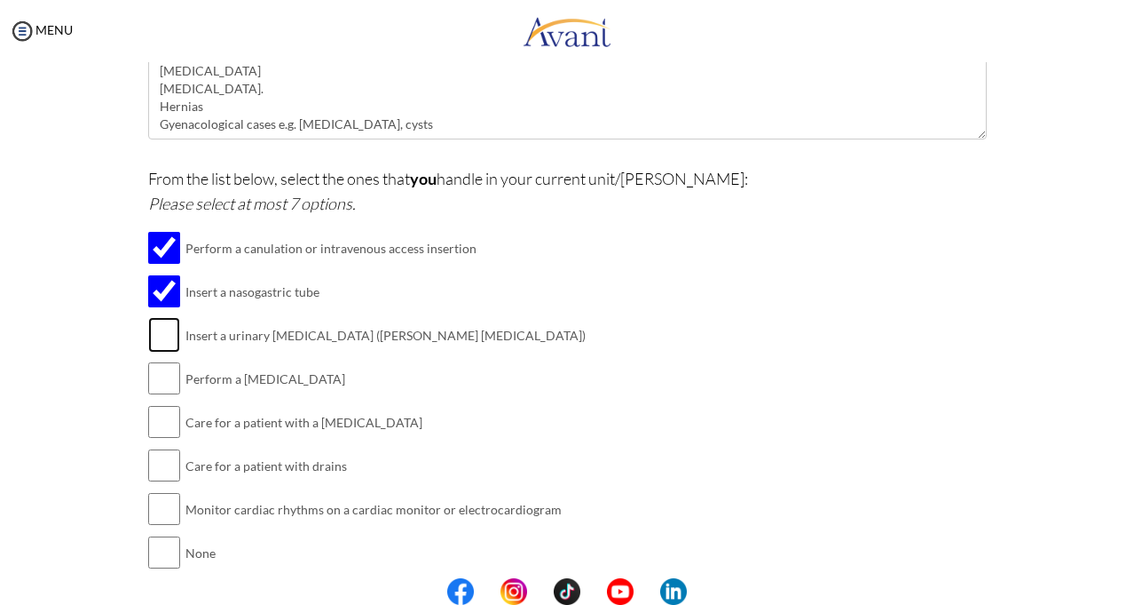
checkbox input "true"
click at [158, 375] on input "checkbox" at bounding box center [164, 378] width 32 height 36
checkbox input "true"
click at [170, 425] on input "checkbox" at bounding box center [164, 422] width 32 height 36
checkbox input "true"
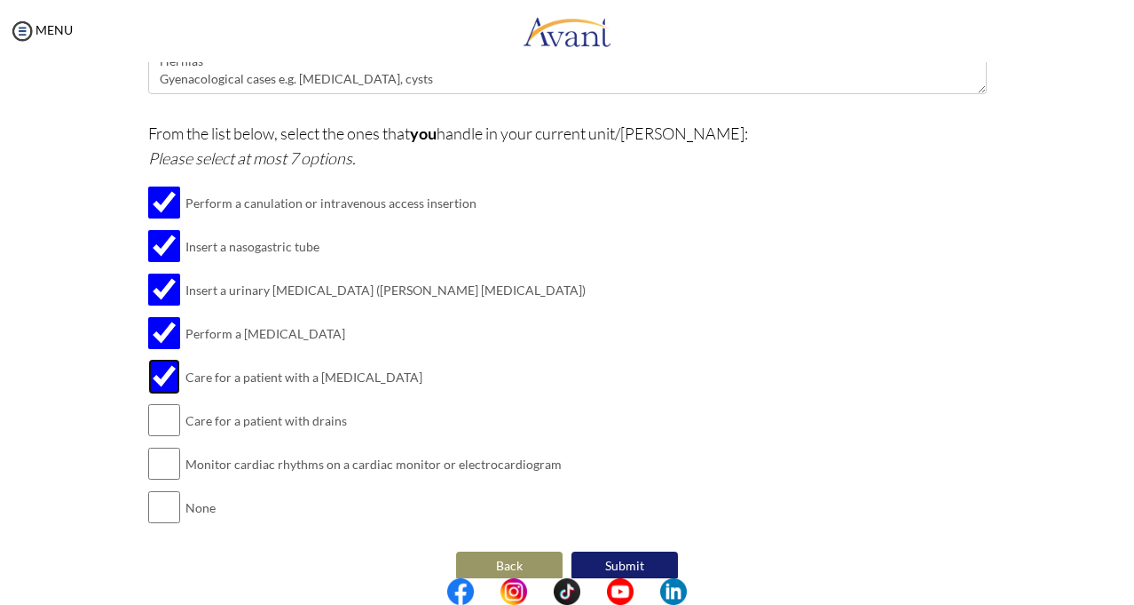
scroll to position [460, 0]
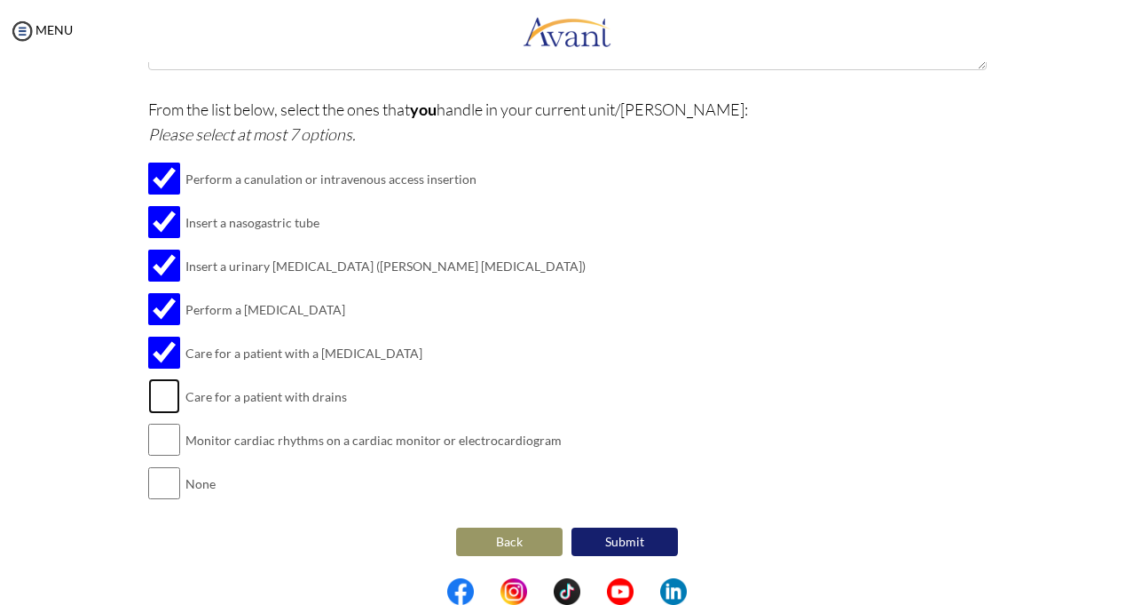
click at [153, 391] on input "checkbox" at bounding box center [164, 396] width 32 height 36
checkbox input "true"
click at [154, 439] on input "checkbox" at bounding box center [164, 440] width 32 height 36
checkbox input "true"
click at [579, 536] on button "Submit" at bounding box center [625, 541] width 107 height 28
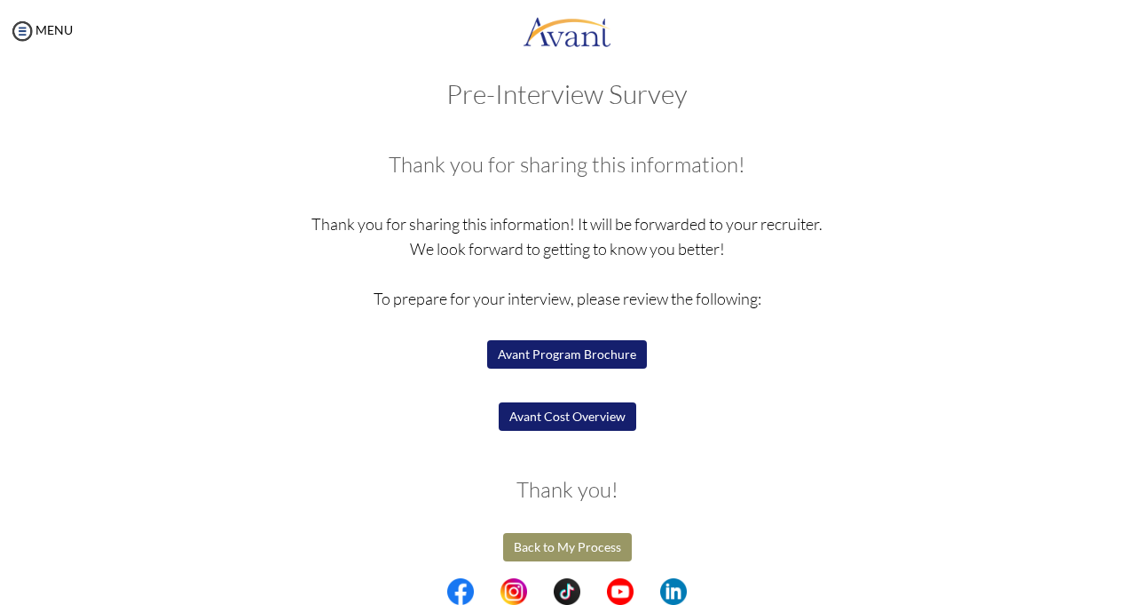
scroll to position [24, 0]
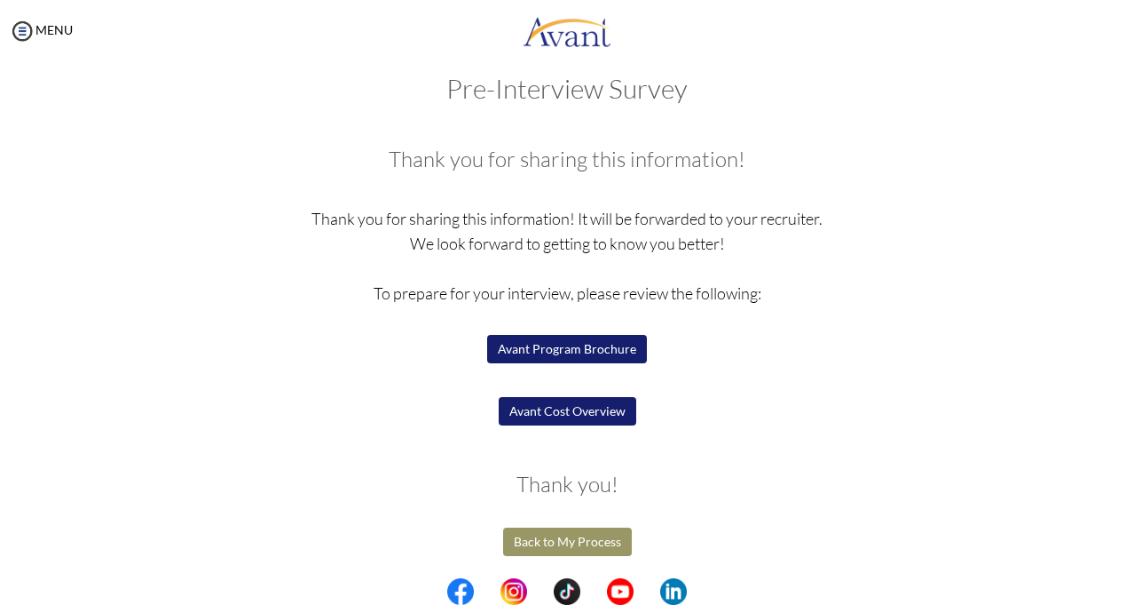
click at [546, 539] on button "Back to My Process" at bounding box center [567, 541] width 129 height 28
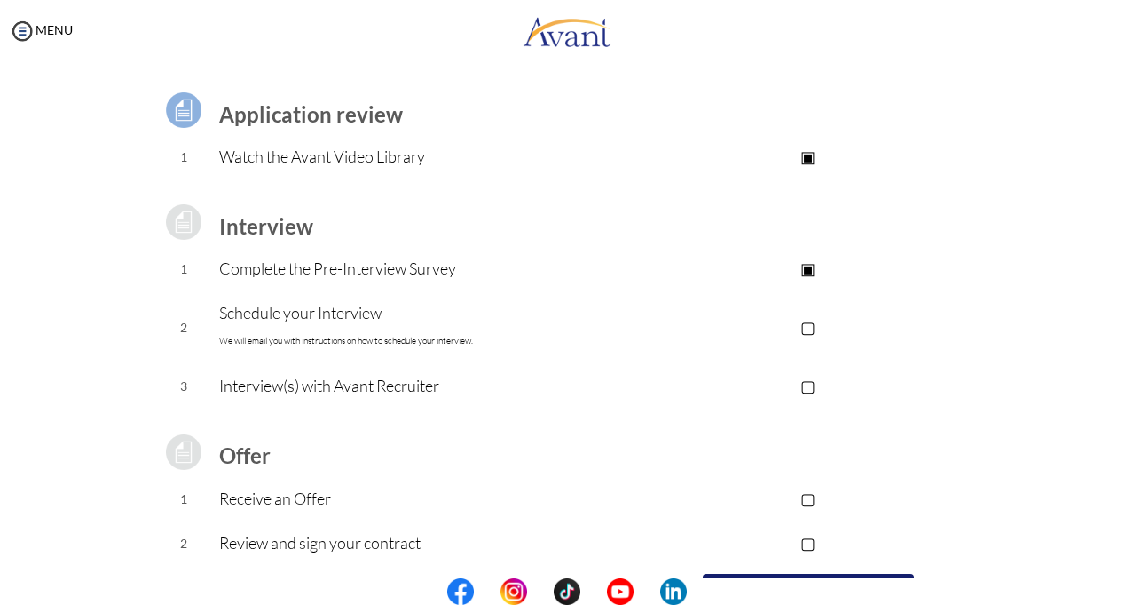
scroll to position [0, 0]
